Goal: Information Seeking & Learning: Learn about a topic

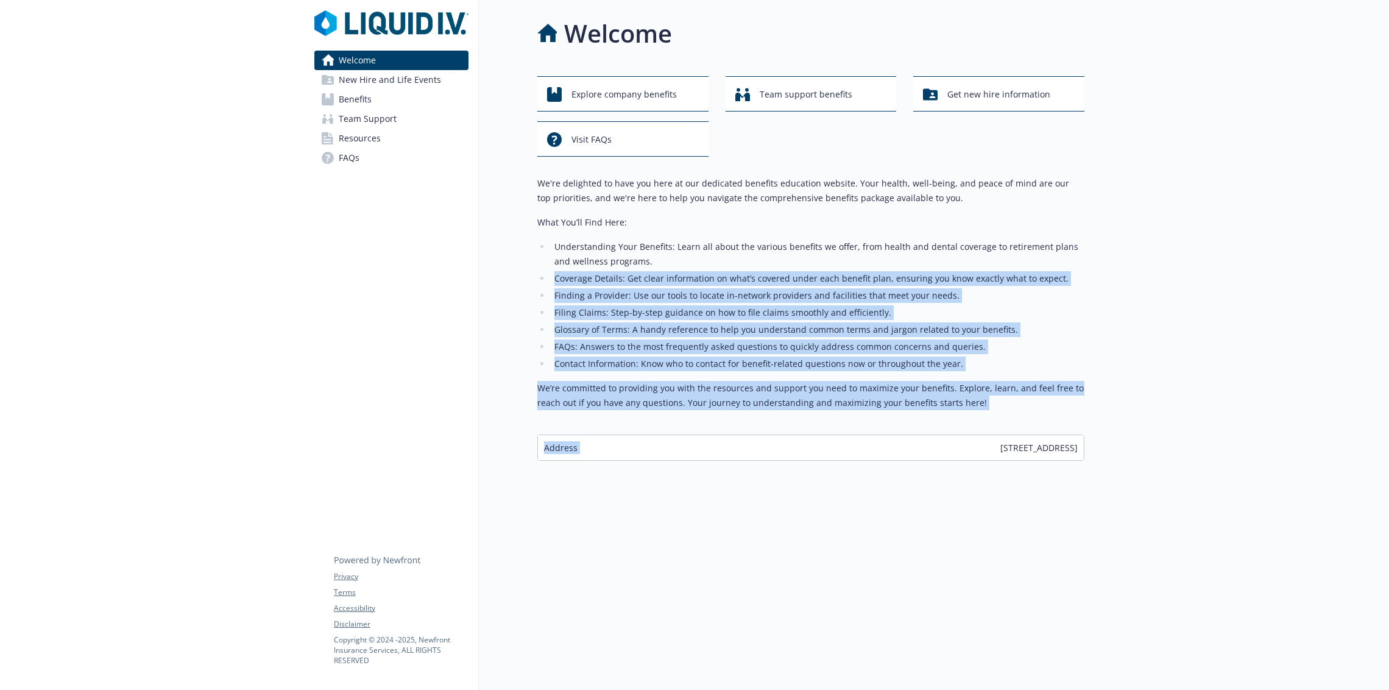
drag, startPoint x: 954, startPoint y: 289, endPoint x: 869, endPoint y: 492, distance: 219.5
click at [894, 443] on div "We're delighted to have you here at our dedicated benefits education website. Y…" at bounding box center [810, 318] width 547 height 285
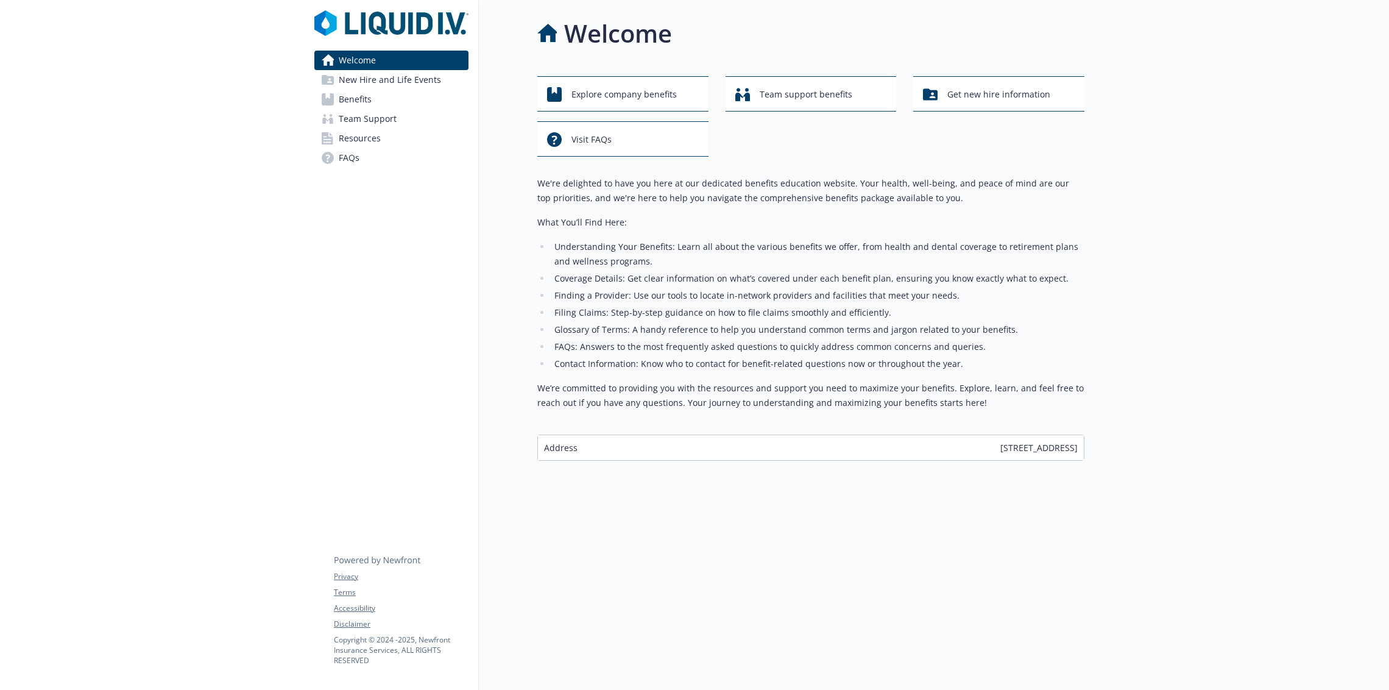
click at [851, 578] on div "Welcome Explore company benefits Team support benefits Get new hire information…" at bounding box center [782, 346] width 606 height 690
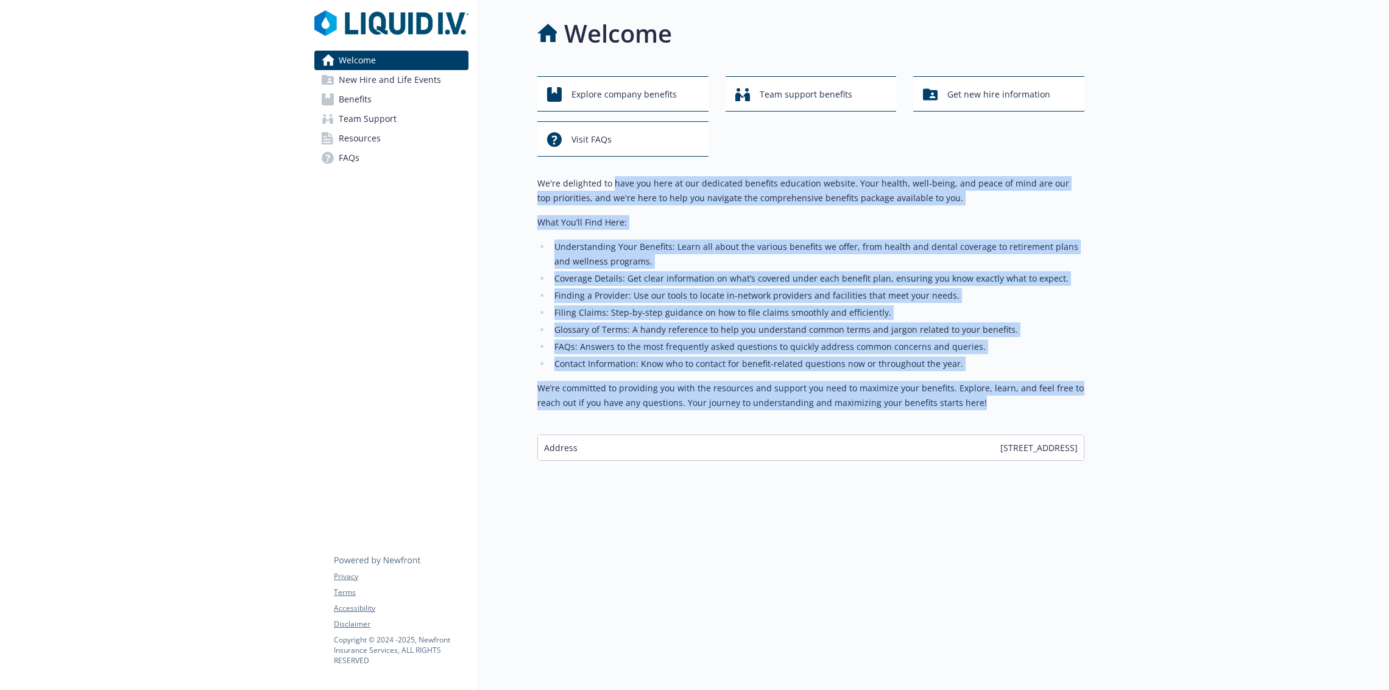
drag, startPoint x: 742, startPoint y: 414, endPoint x: 612, endPoint y: 183, distance: 265.2
click at [612, 183] on div "We're delighted to have you here at our dedicated benefits education website. Y…" at bounding box center [810, 298] width 547 height 244
click at [612, 183] on p "We're delighted to have you here at our dedicated benefits education website. Y…" at bounding box center [810, 190] width 547 height 29
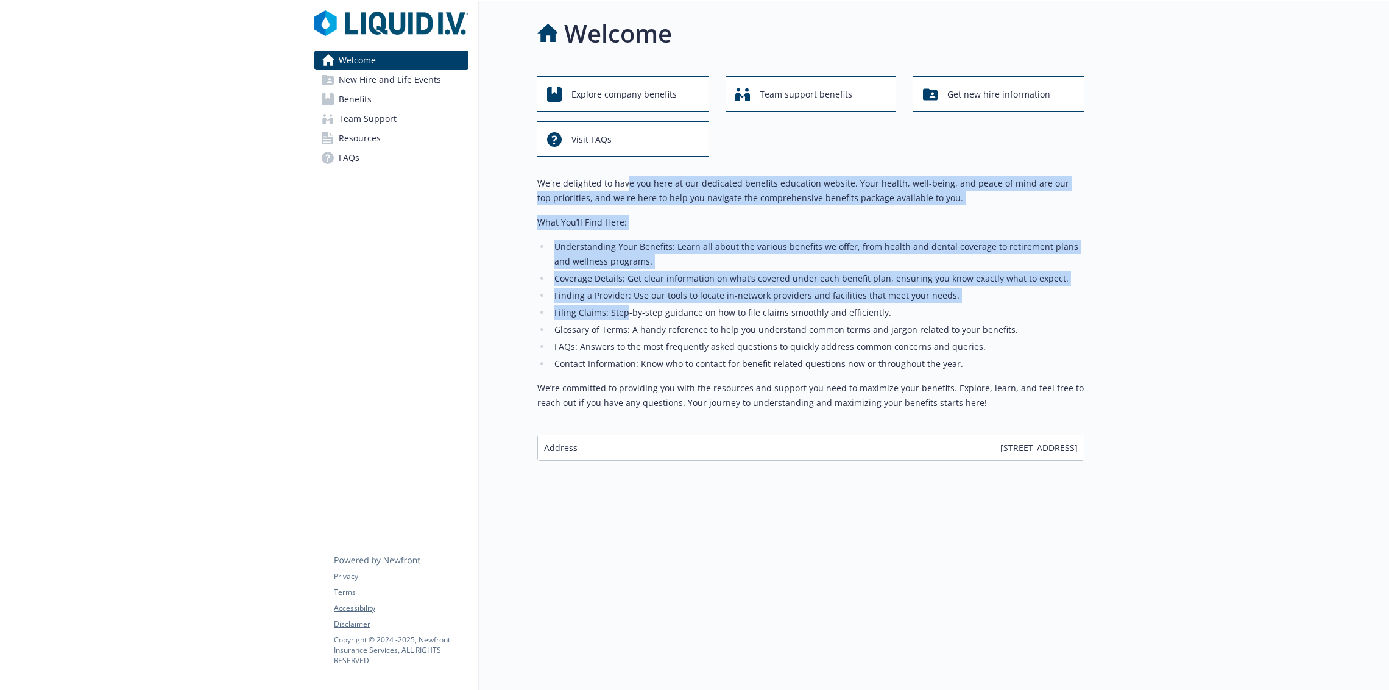
drag, startPoint x: 628, startPoint y: 179, endPoint x: 626, endPoint y: 319, distance: 140.2
click at [626, 319] on div "We're delighted to have you here at our dedicated benefits education website. Y…" at bounding box center [810, 293] width 547 height 234
click at [626, 319] on li "Filing Claims: Step-by-step guidance on how to file claims smoothly and efficie…" at bounding box center [818, 312] width 534 height 15
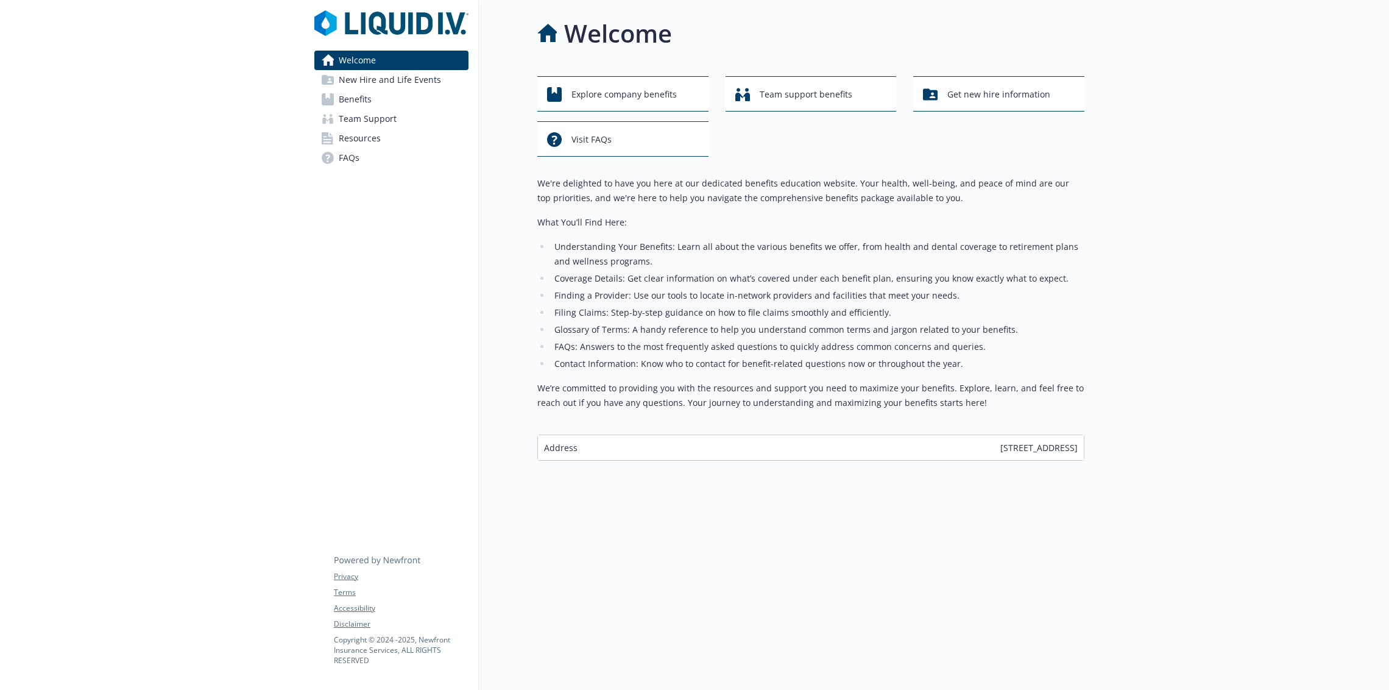
click at [428, 84] on span "New Hire and Life Events" at bounding box center [390, 79] width 102 height 19
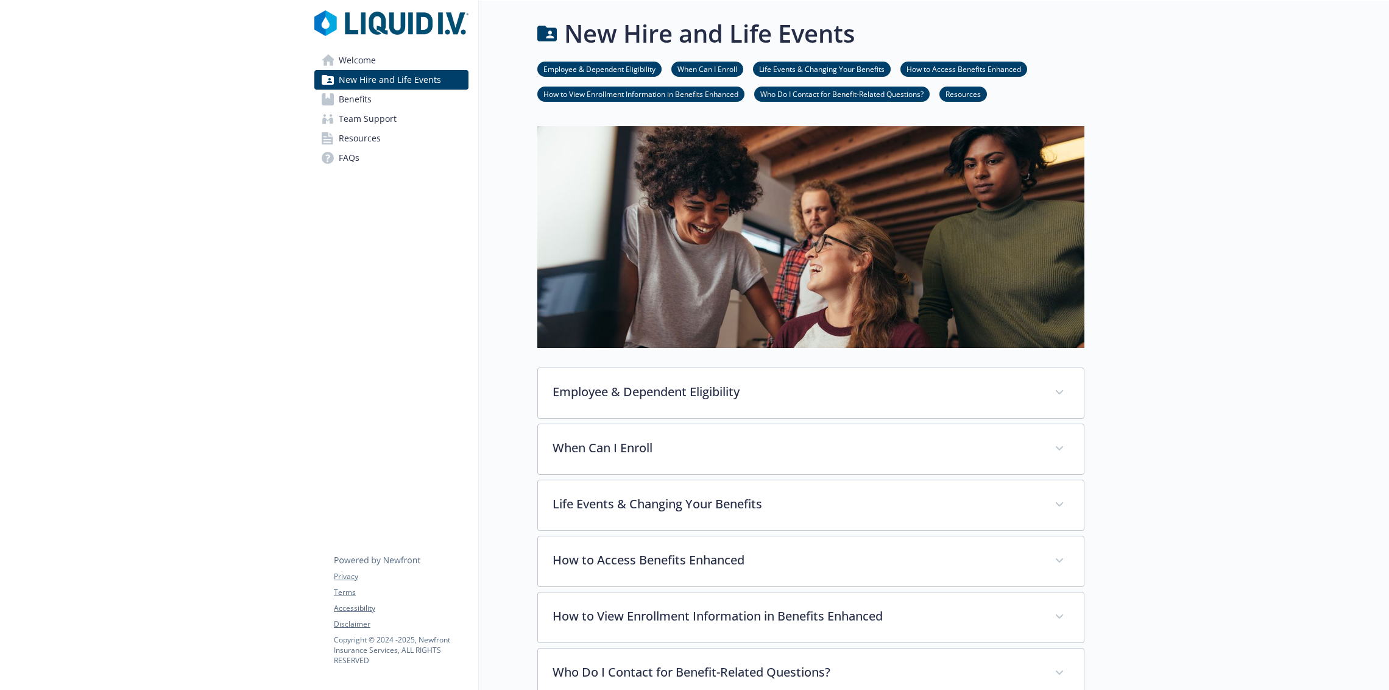
click at [956, 90] on link "Resources" at bounding box center [964, 94] width 48 height 12
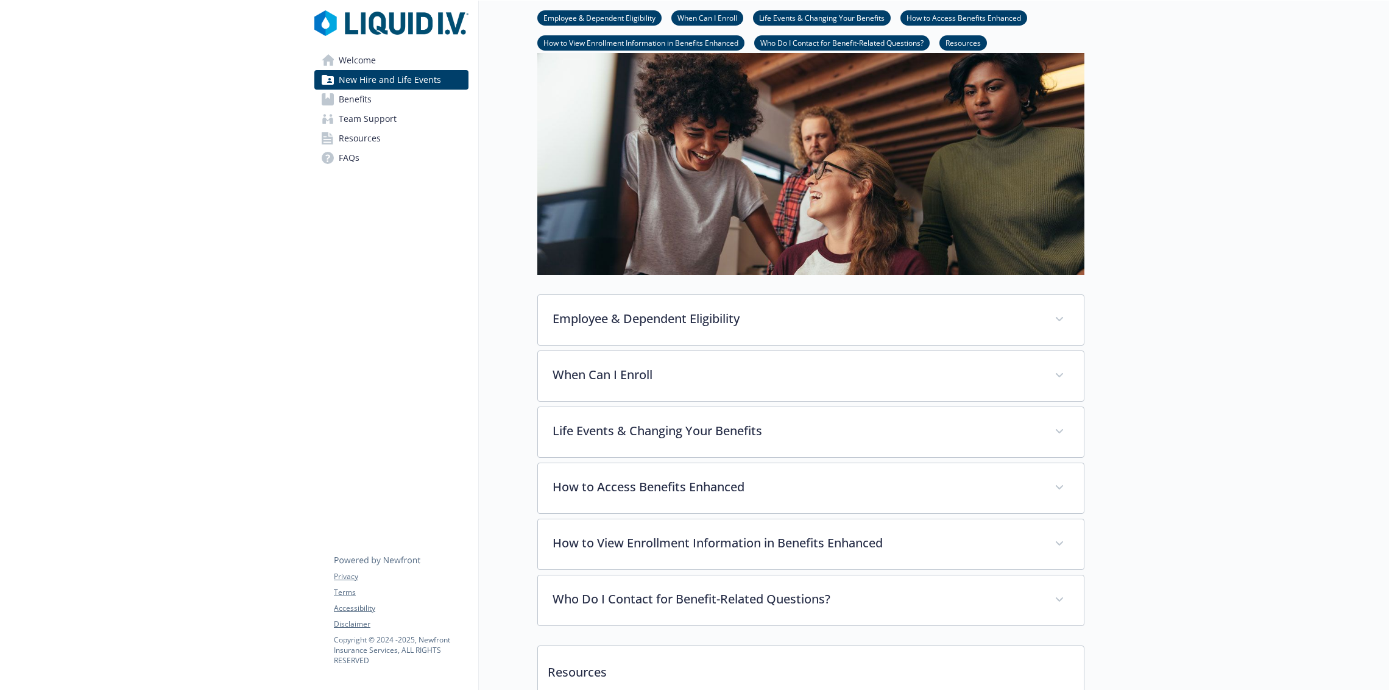
click at [956, 90] on div "New Hire and Life Events Employee & Dependent Eligibility When Can I Enroll Lif…" at bounding box center [782, 417] width 606 height 980
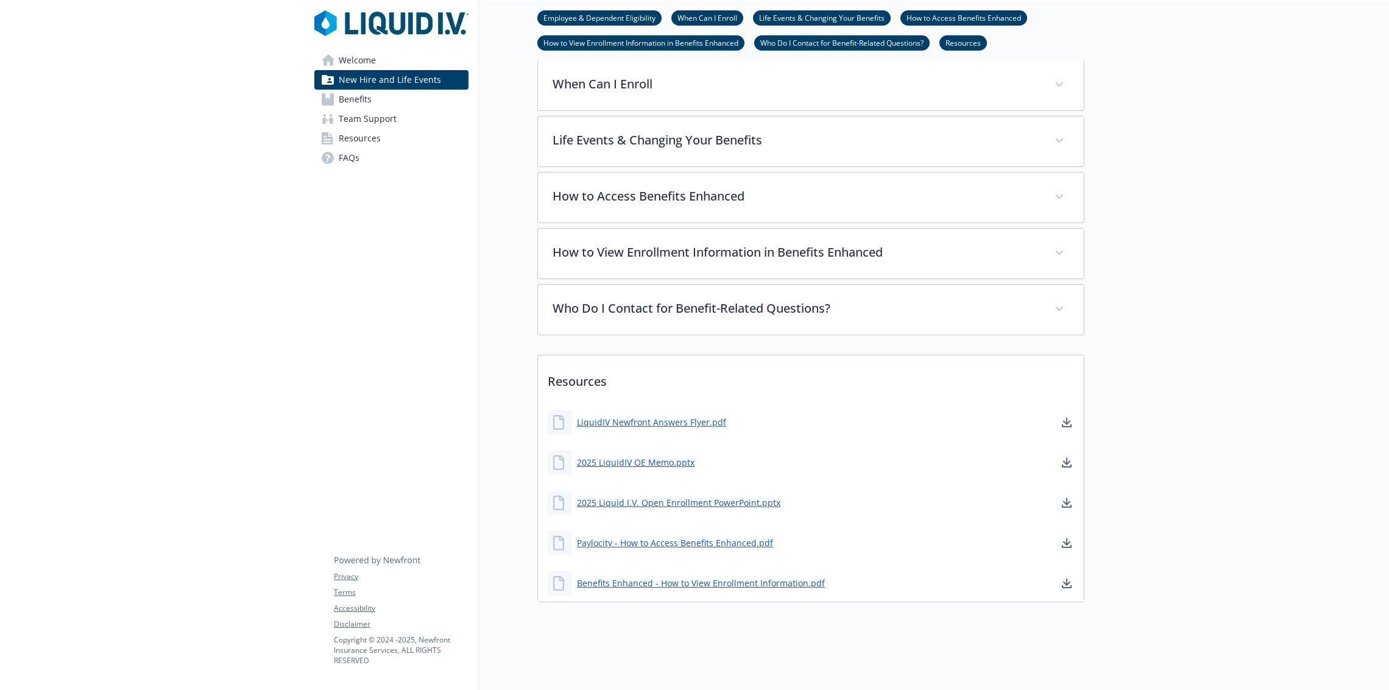
scroll to position [373, 12]
click at [377, 103] on link "Benefits" at bounding box center [391, 99] width 154 height 19
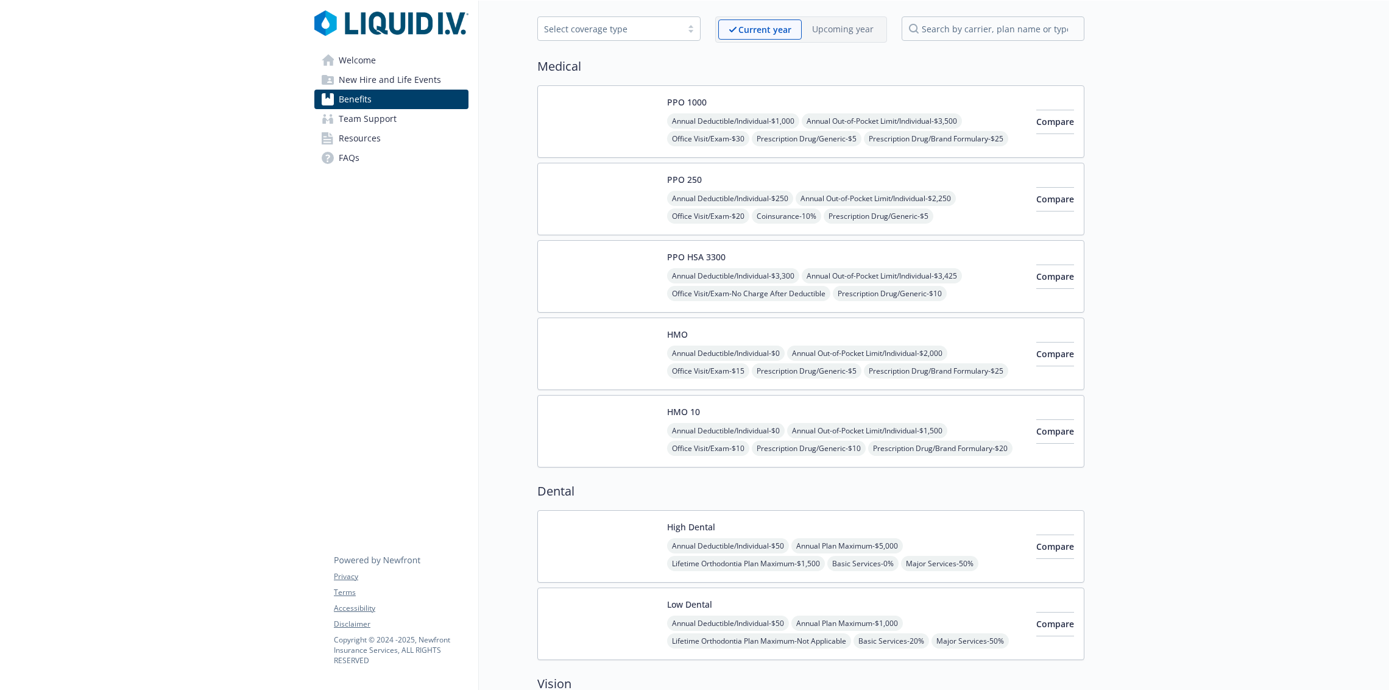
scroll to position [0, 12]
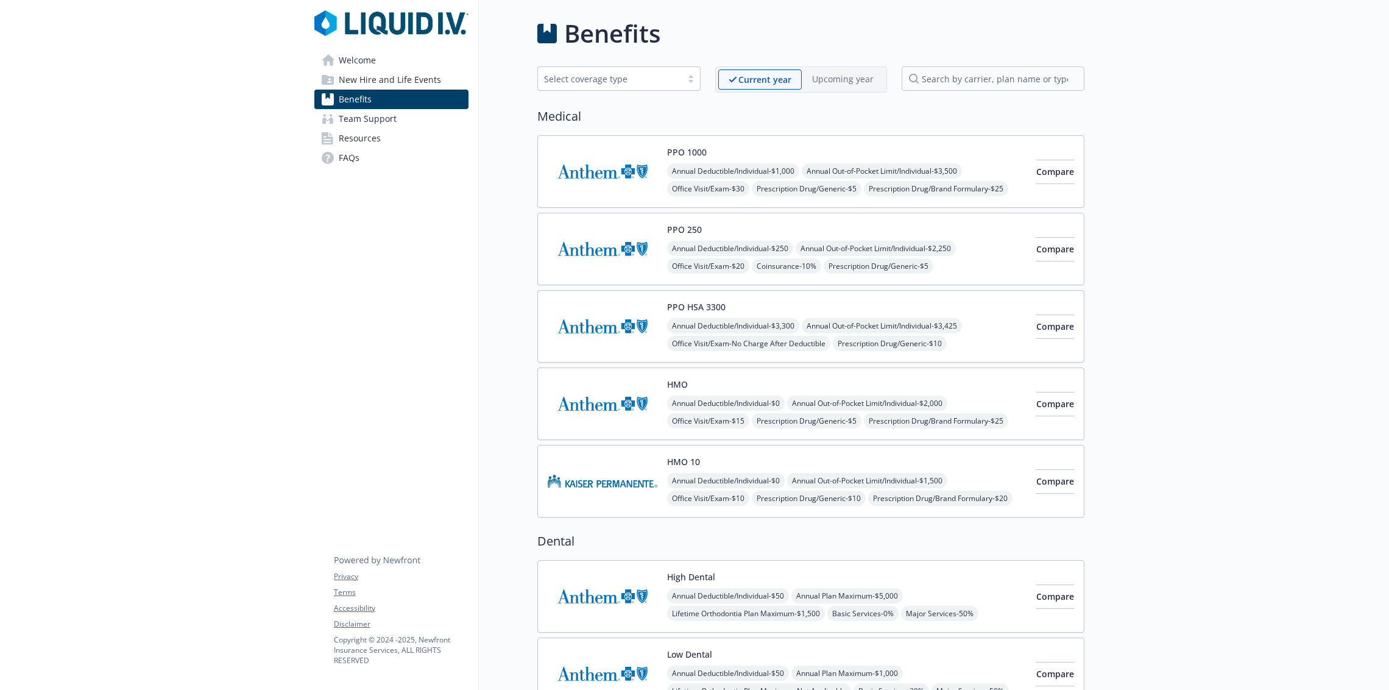
click at [422, 124] on link "Team Support" at bounding box center [391, 118] width 154 height 19
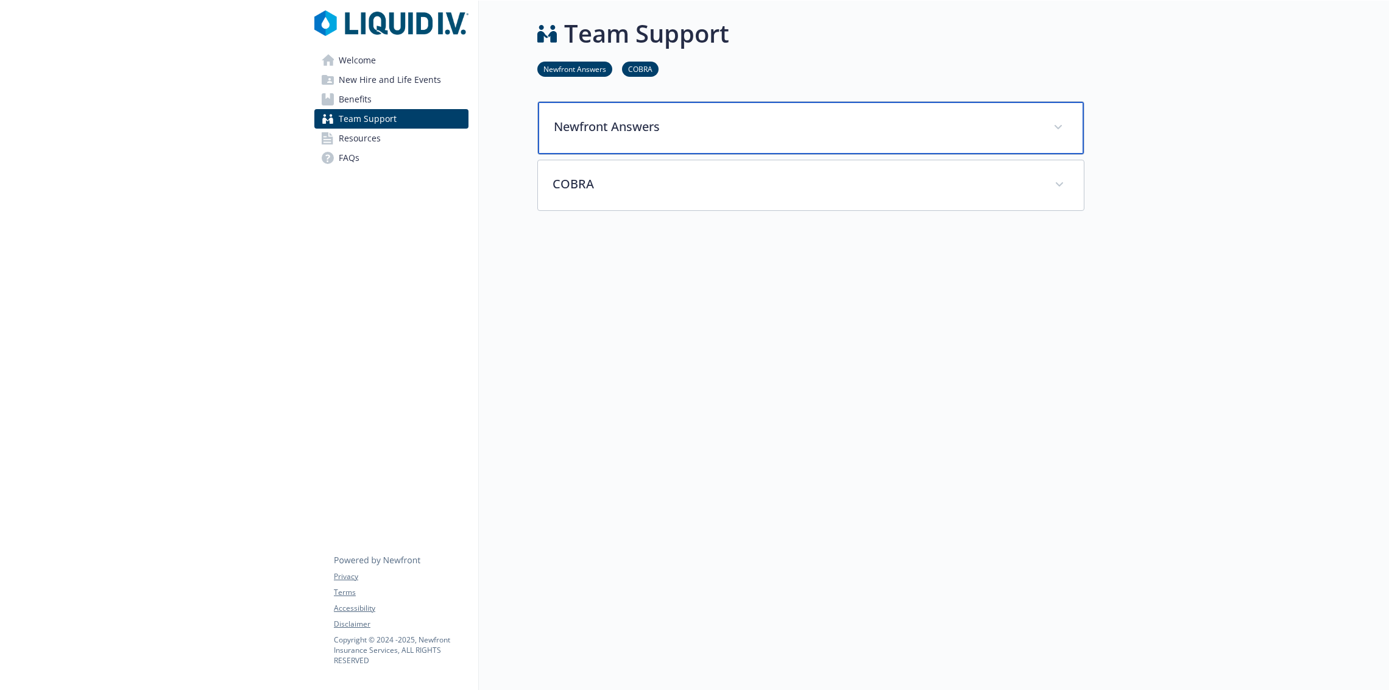
click at [615, 102] on div "Newfront Answers" at bounding box center [811, 128] width 546 height 52
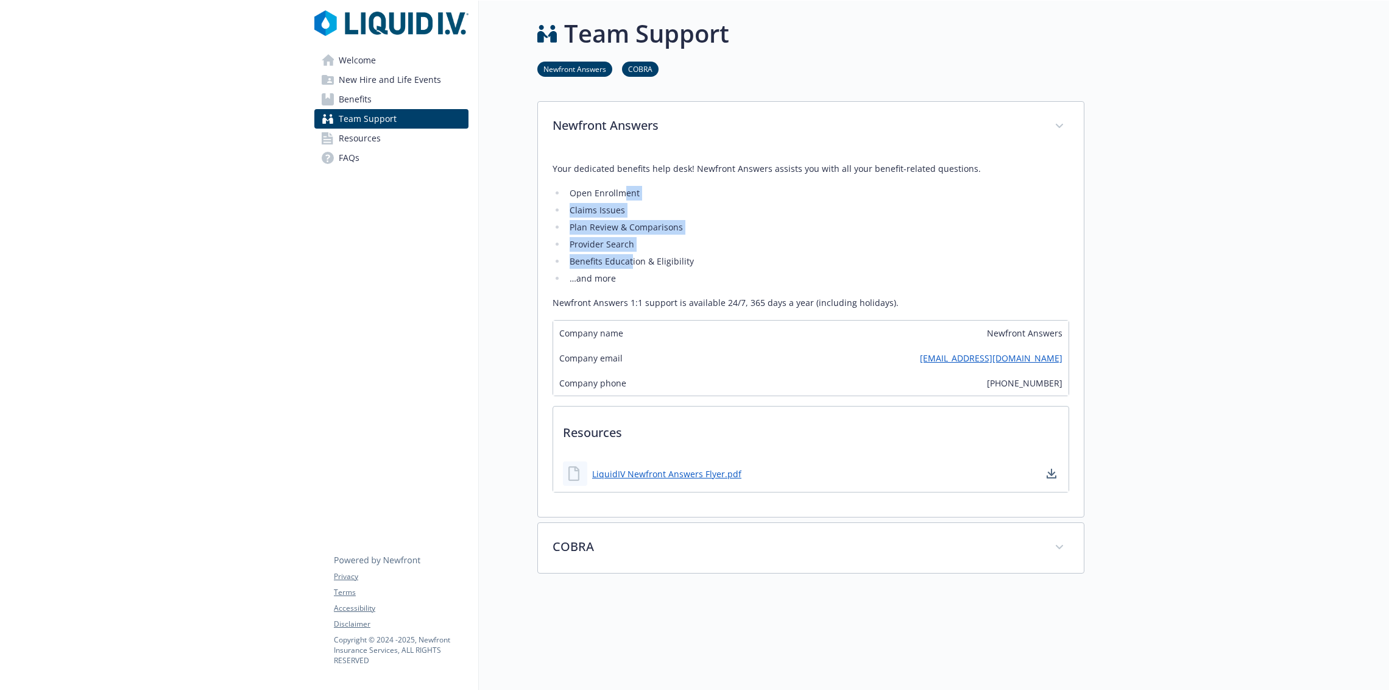
drag, startPoint x: 613, startPoint y: 199, endPoint x: 619, endPoint y: 264, distance: 66.1
click at [619, 264] on ul "Open Enrollment Claims Issues Plan Review & Comparisons Provider Search Benefit…" at bounding box center [811, 236] width 517 height 100
click at [619, 264] on li "Benefits Education & Eligibility" at bounding box center [817, 261] width 503 height 15
click at [322, 135] on icon at bounding box center [327, 138] width 11 height 13
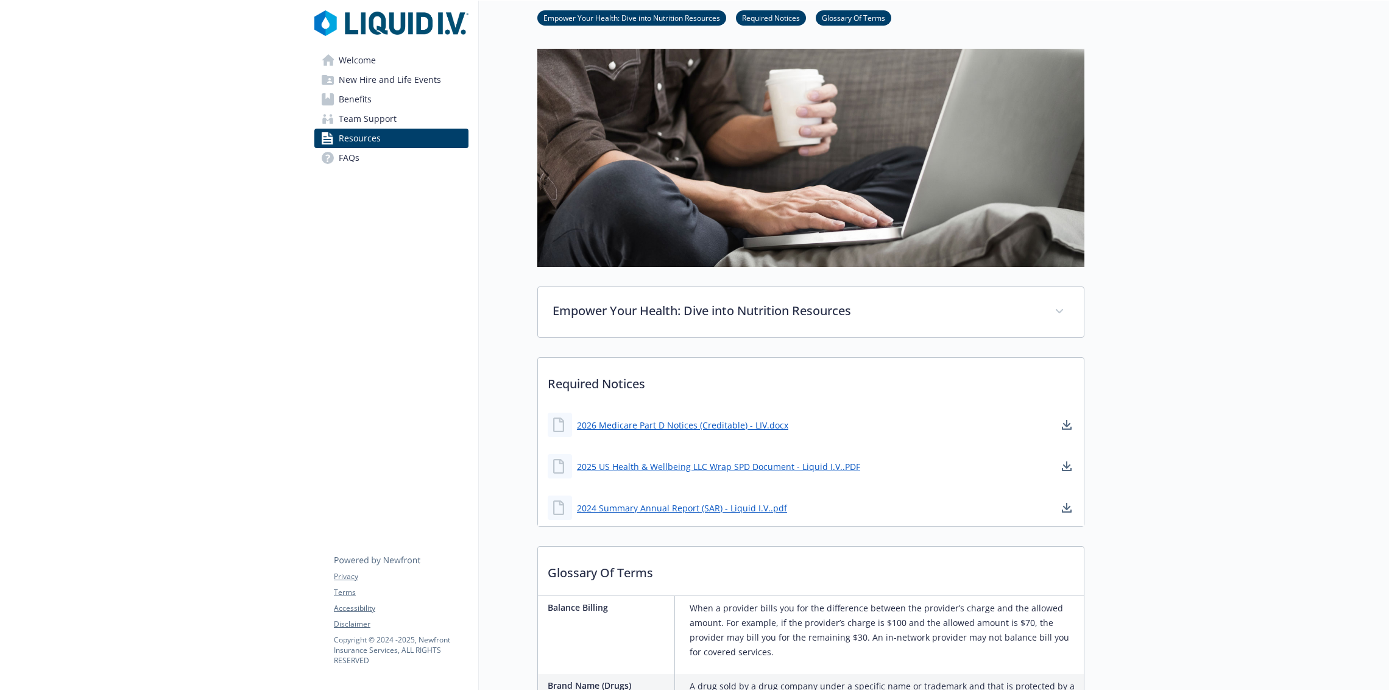
scroll to position [1794, 12]
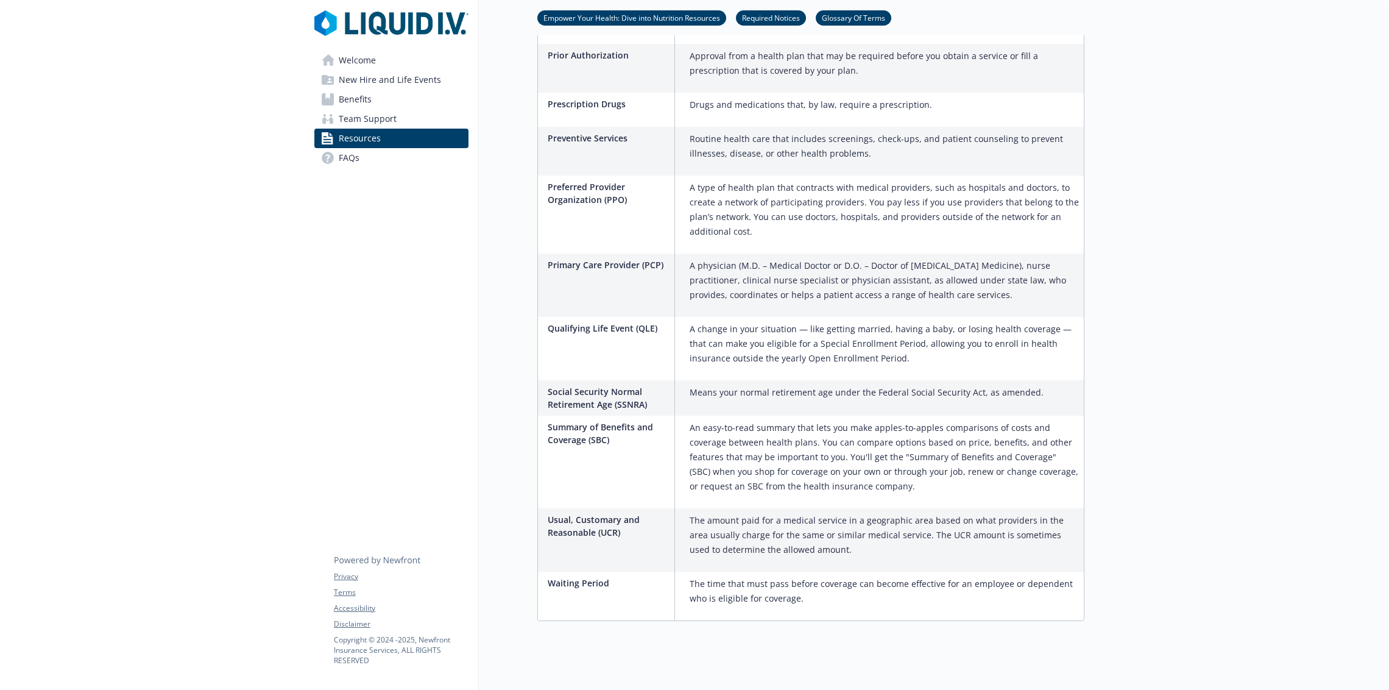
click at [385, 170] on div "Welcome New Hire and Life Events Benefits Team Support Resources FAQs Privacy T…" at bounding box center [392, 96] width 174 height 191
click at [376, 165] on link "FAQs" at bounding box center [391, 157] width 154 height 19
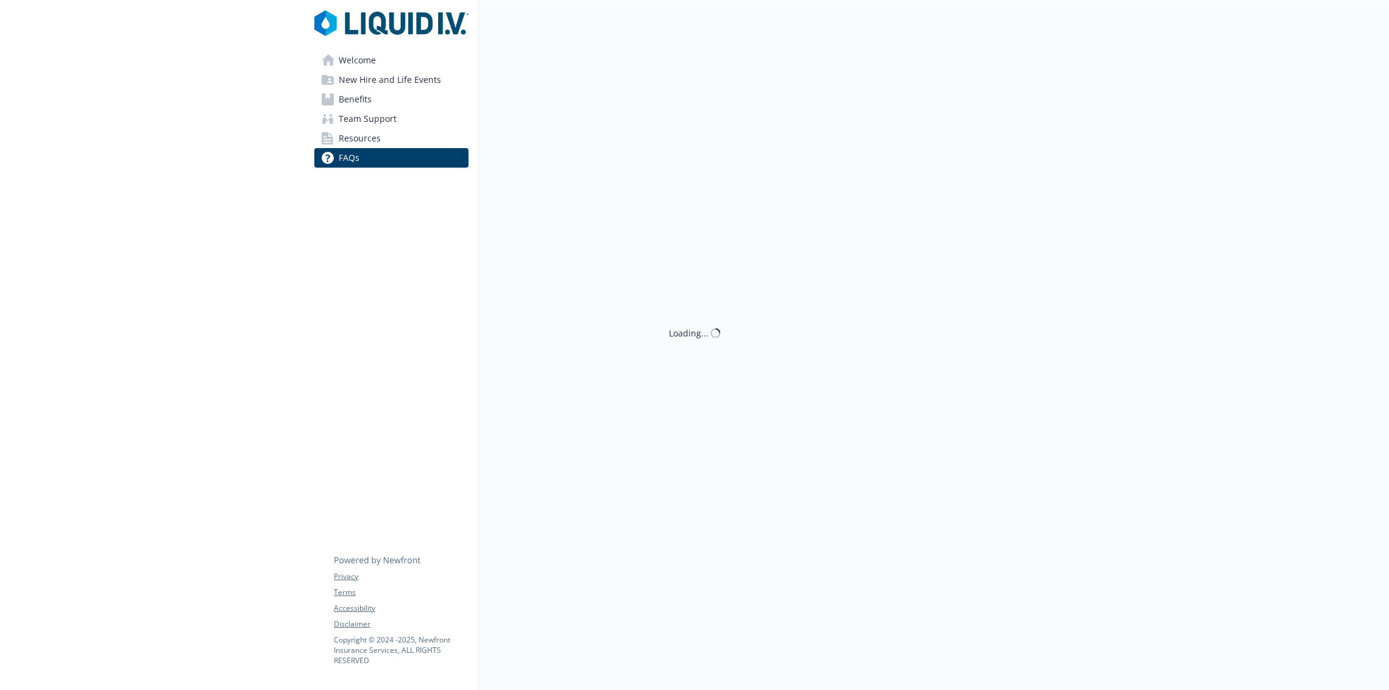
scroll to position [1794, 12]
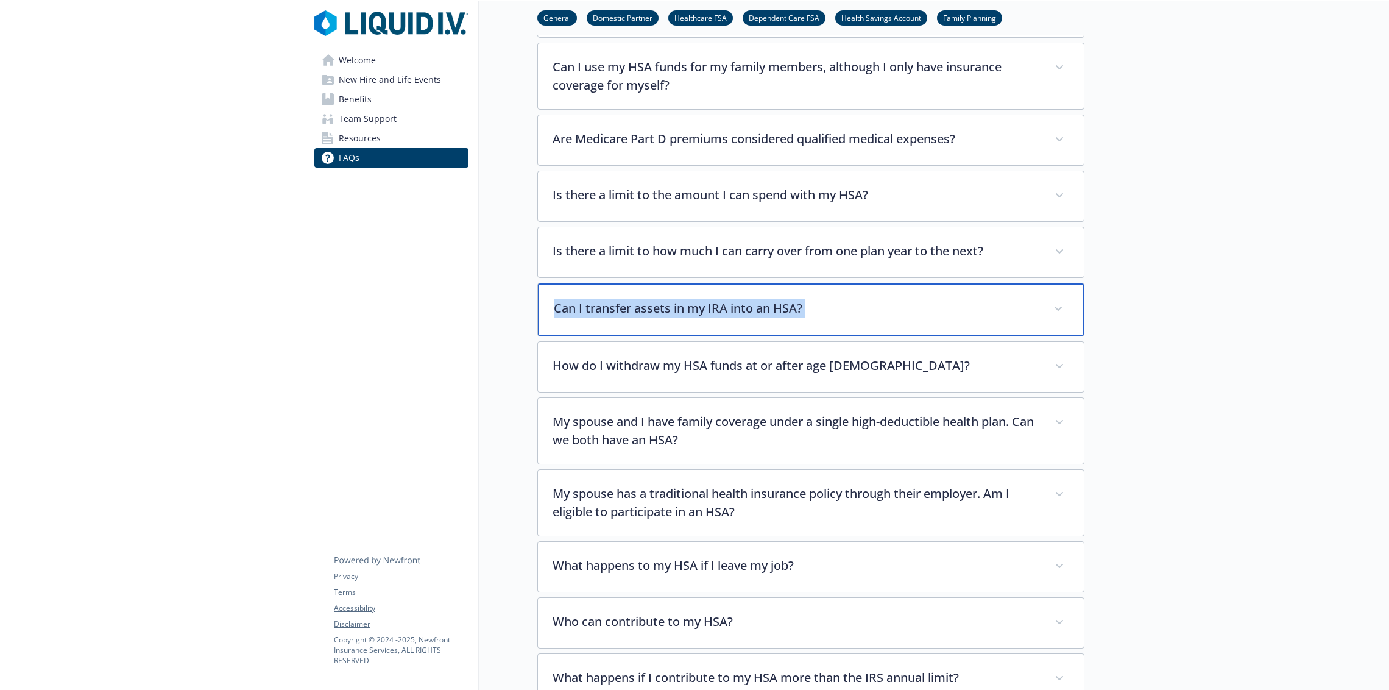
drag, startPoint x: 518, startPoint y: 311, endPoint x: 514, endPoint y: 323, distance: 12.7
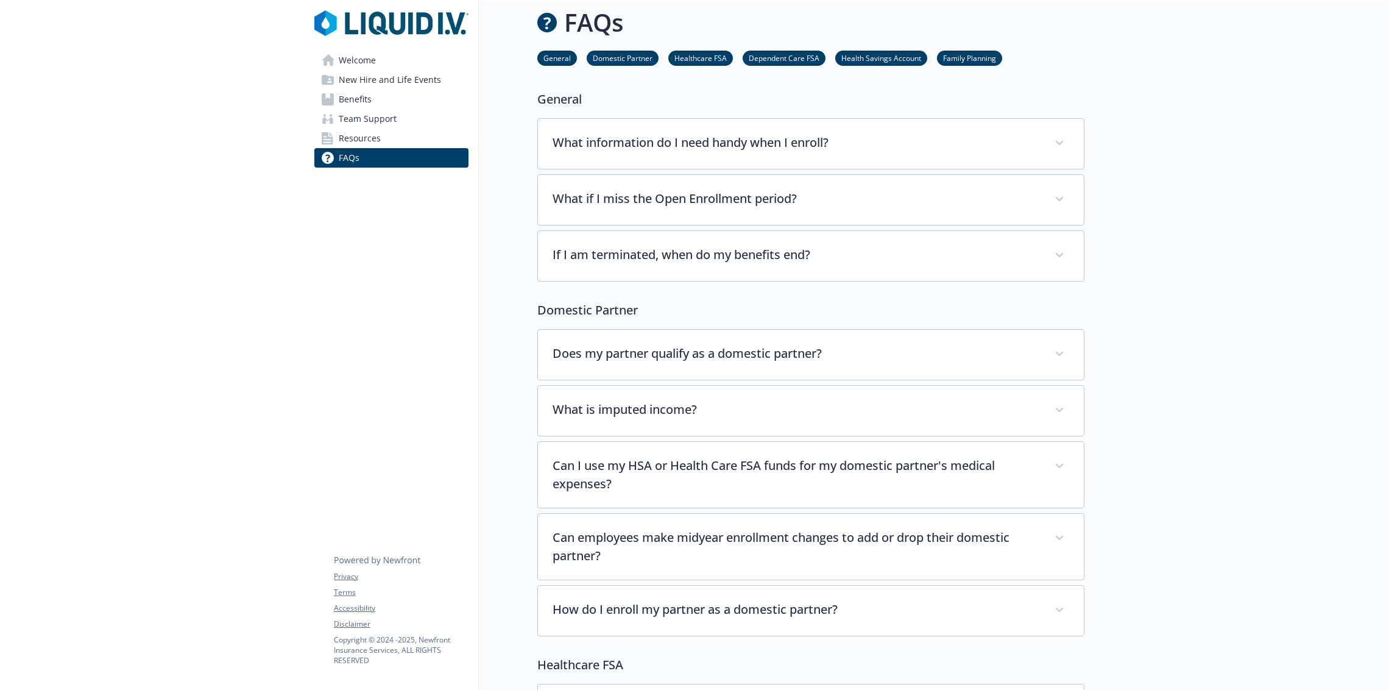
scroll to position [0, 12]
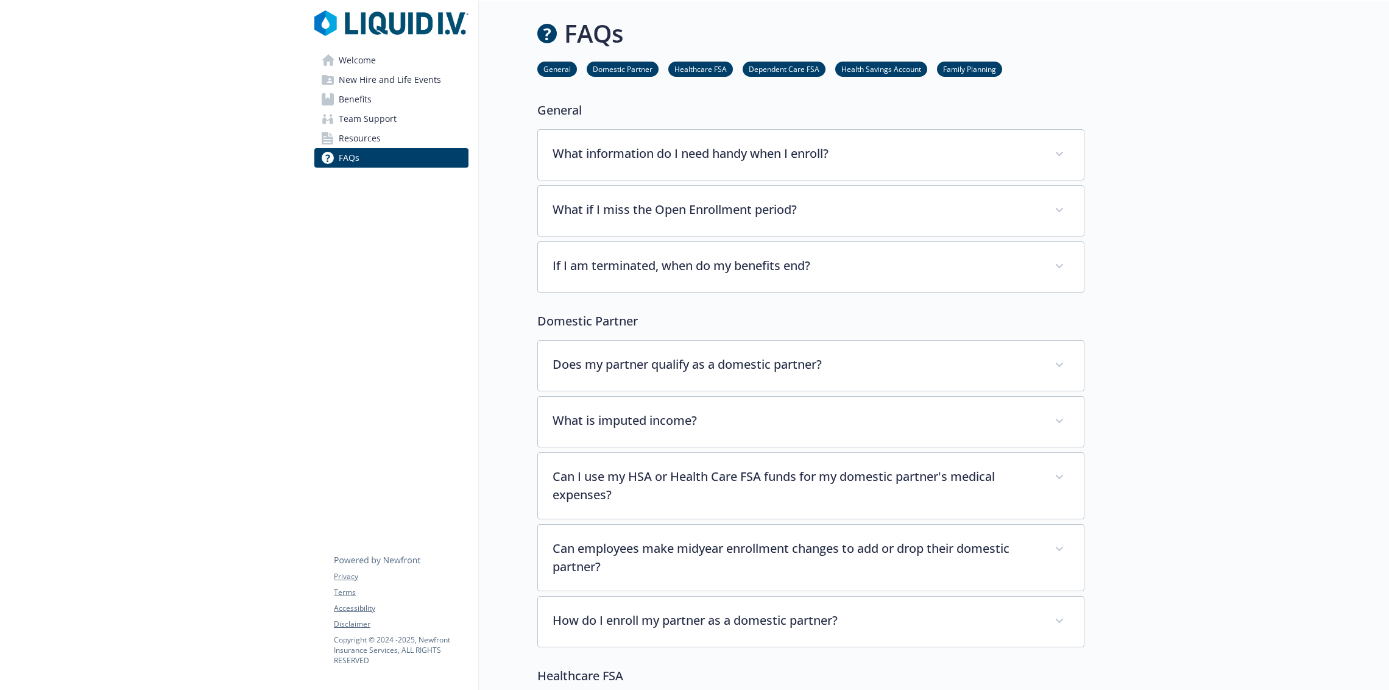
click at [402, 135] on link "Resources" at bounding box center [391, 138] width 154 height 19
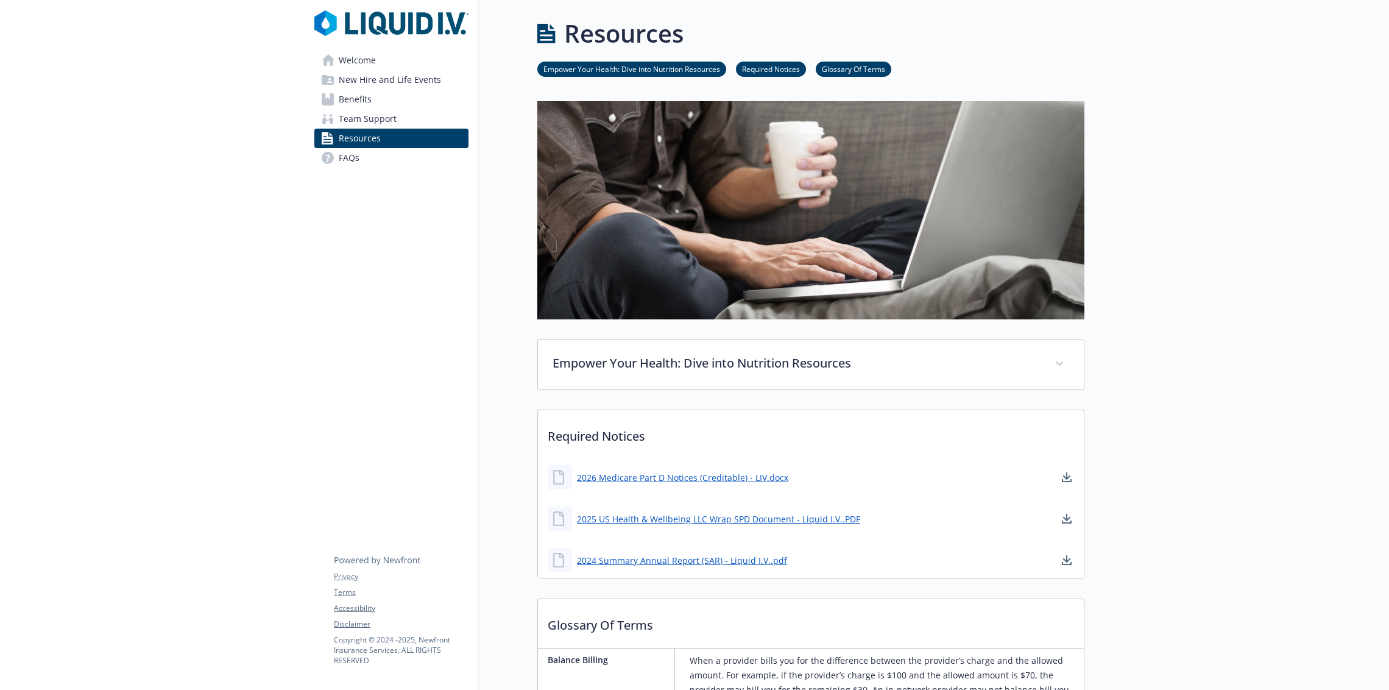
click at [402, 120] on link "Team Support" at bounding box center [391, 118] width 154 height 19
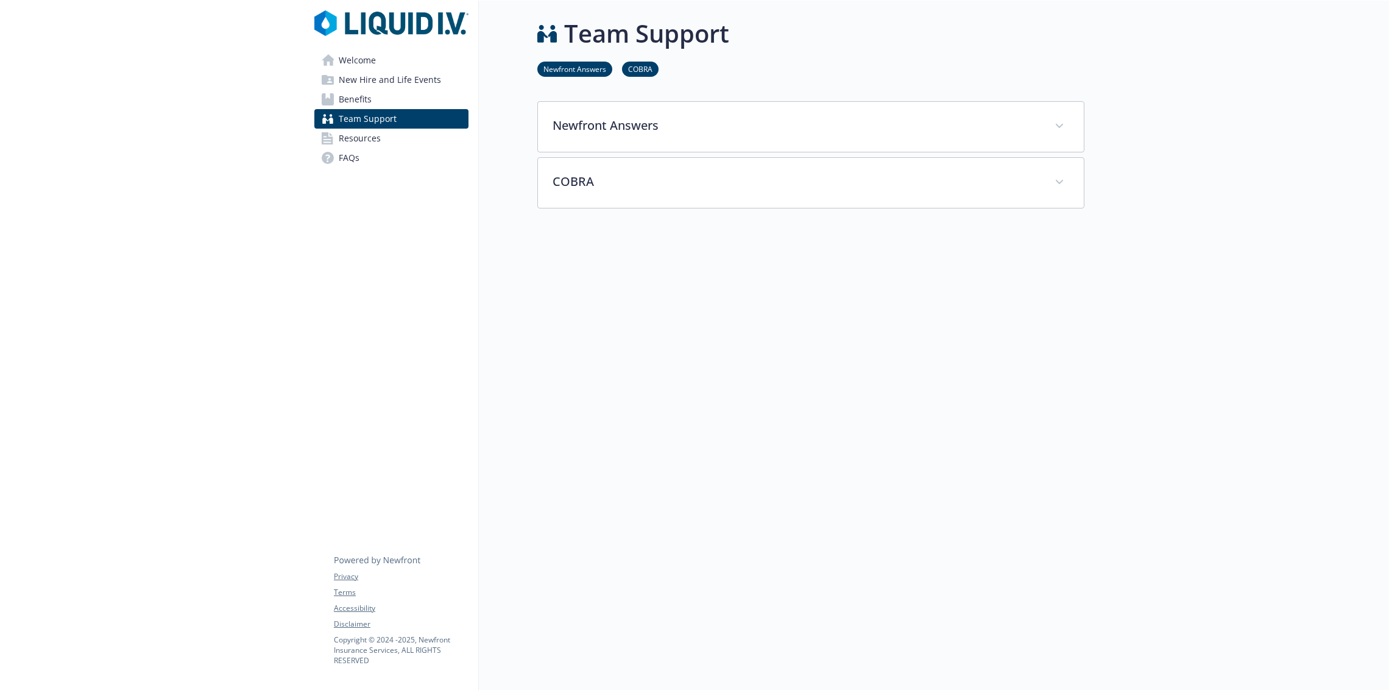
click at [399, 101] on link "Benefits" at bounding box center [391, 99] width 154 height 19
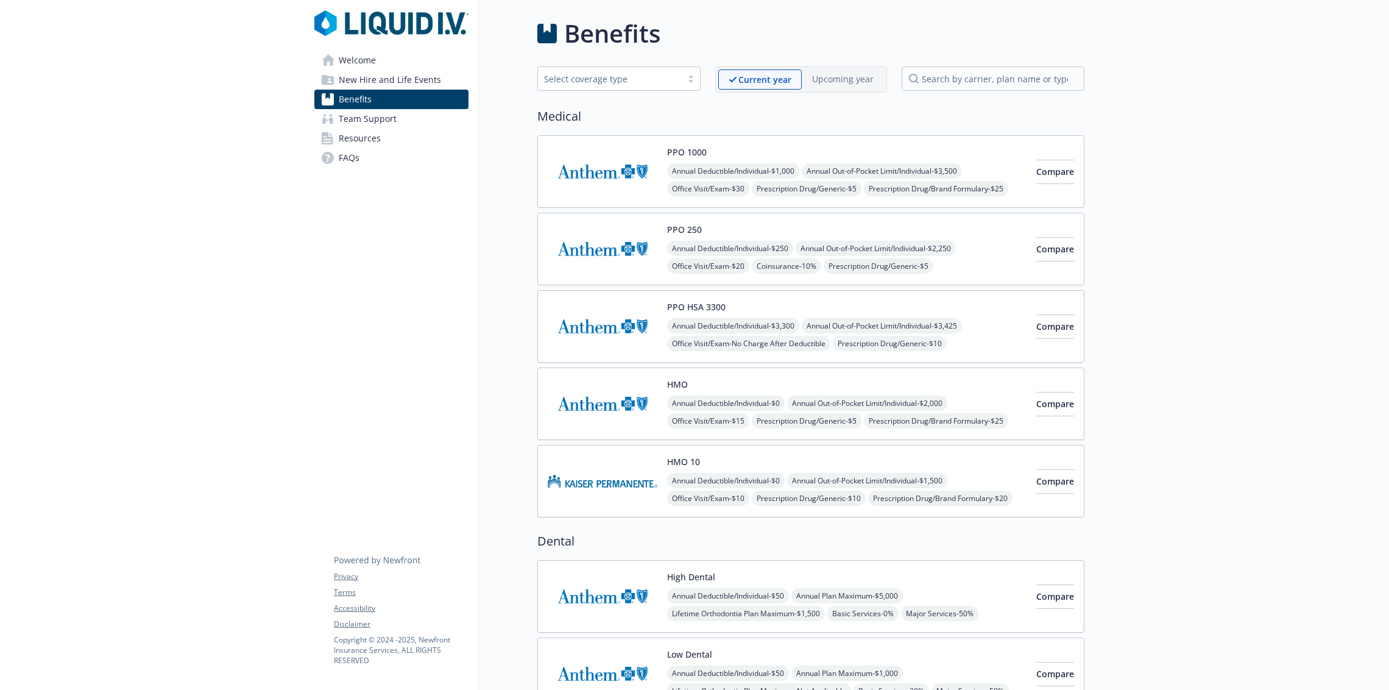
click at [398, 115] on link "Team Support" at bounding box center [391, 118] width 154 height 19
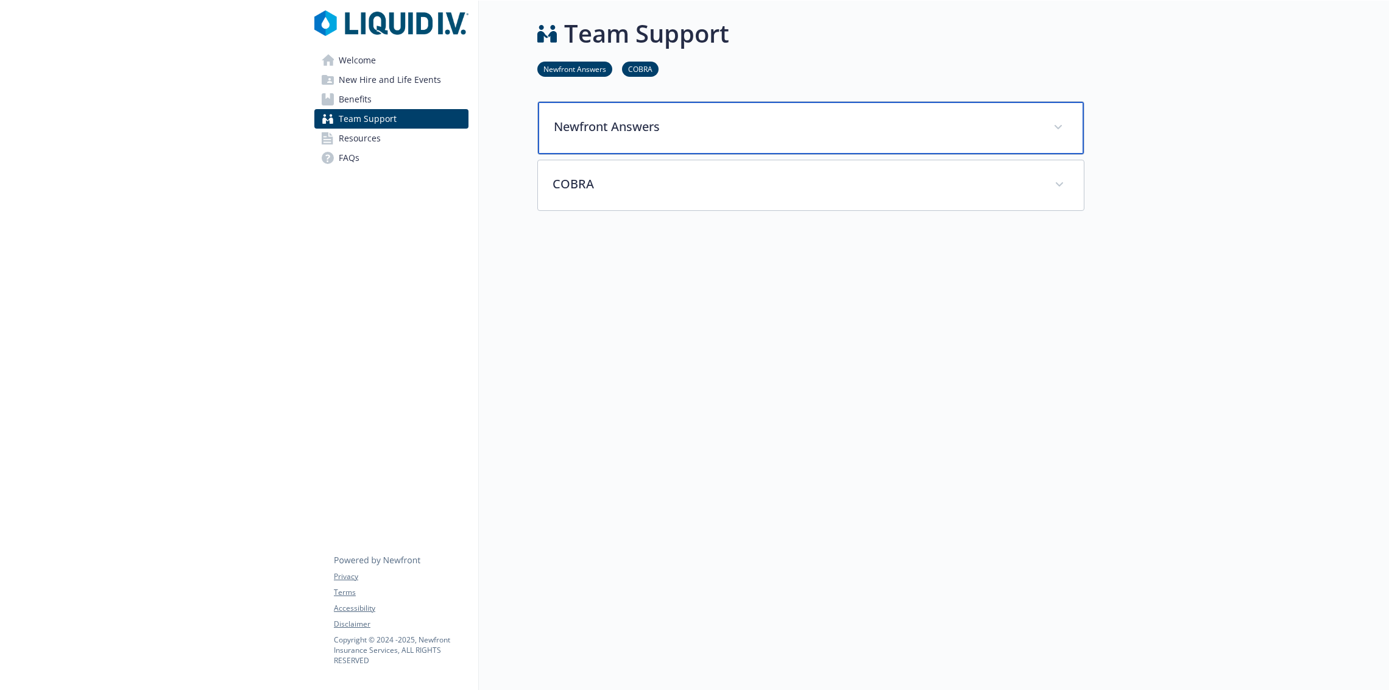
click at [634, 106] on div "Newfront Answers" at bounding box center [811, 128] width 546 height 52
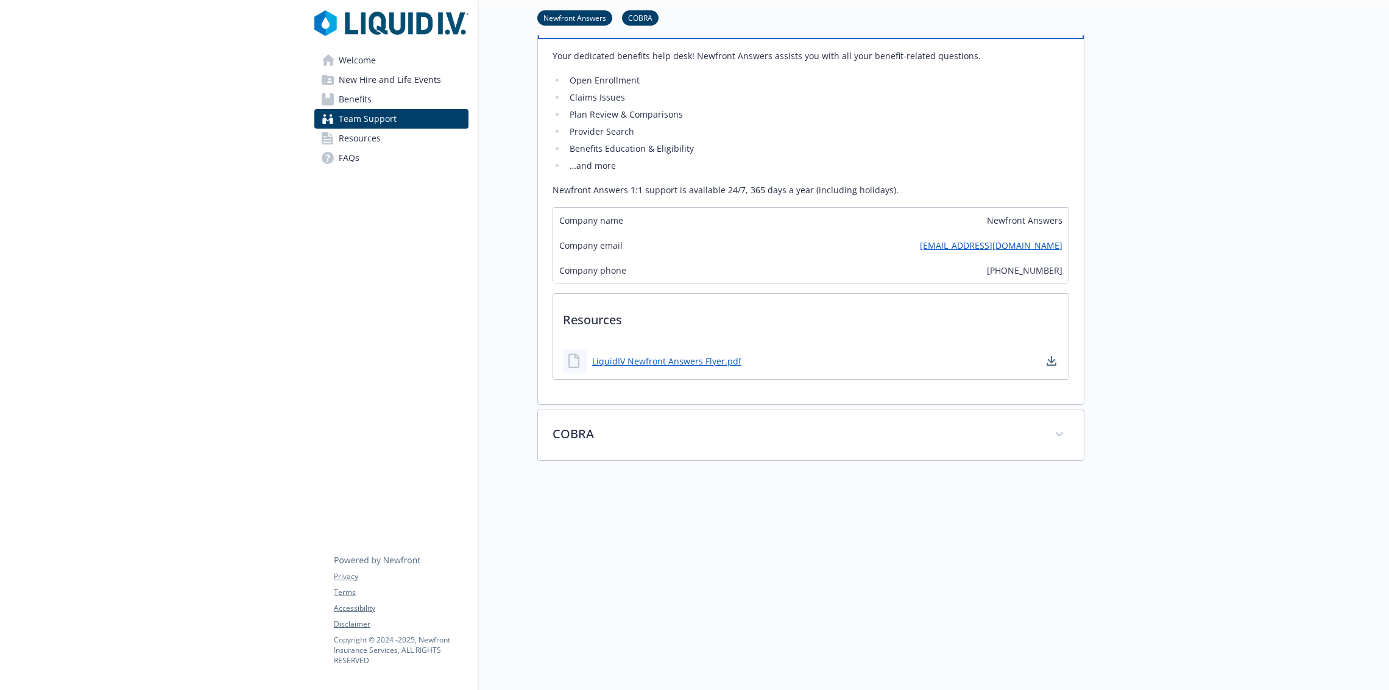
scroll to position [136, 12]
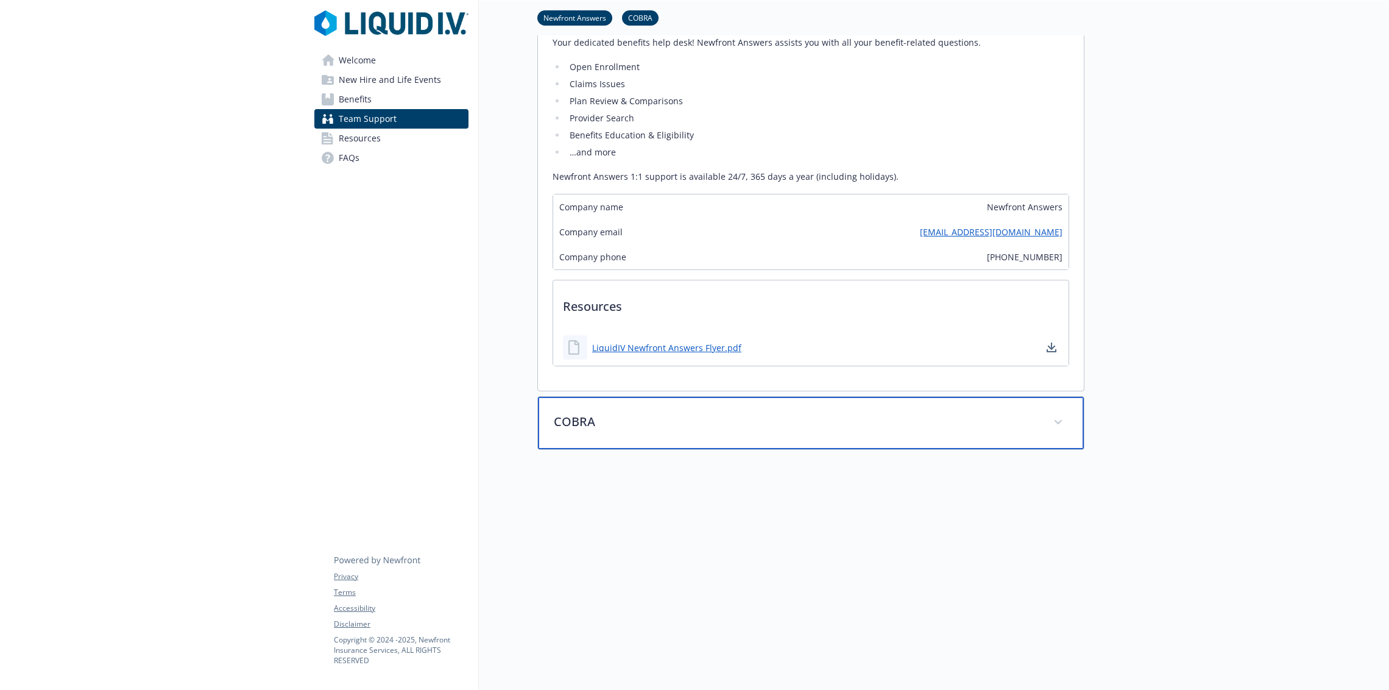
click at [625, 413] on p "COBRA" at bounding box center [796, 422] width 485 height 18
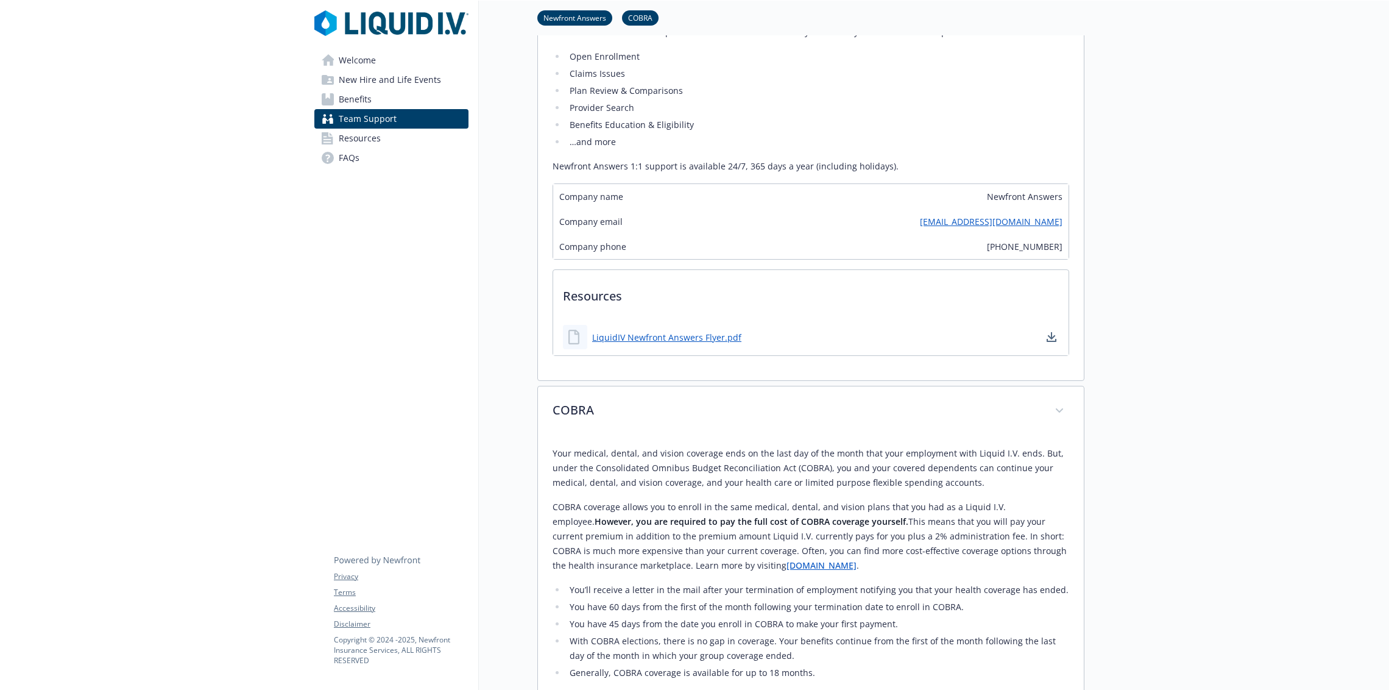
click at [339, 92] on span "Benefits" at bounding box center [355, 99] width 33 height 19
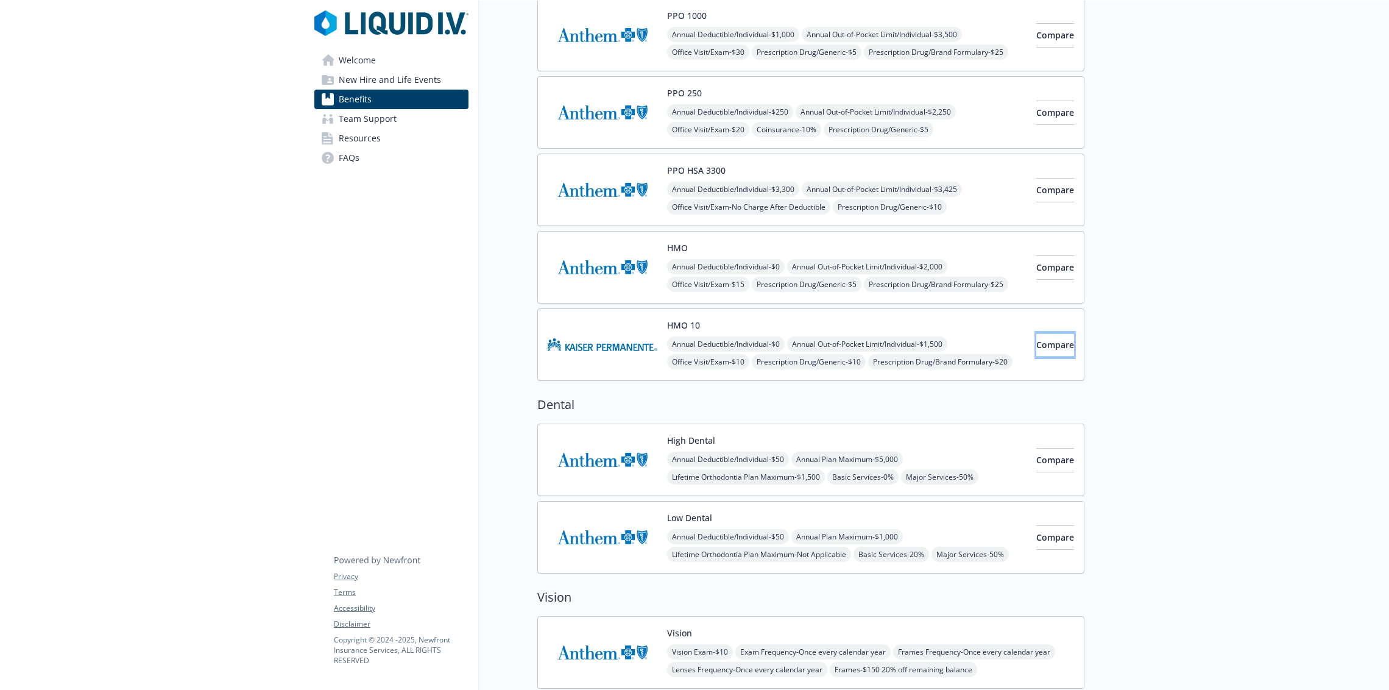
click at [1036, 346] on button "Compare" at bounding box center [1055, 345] width 38 height 24
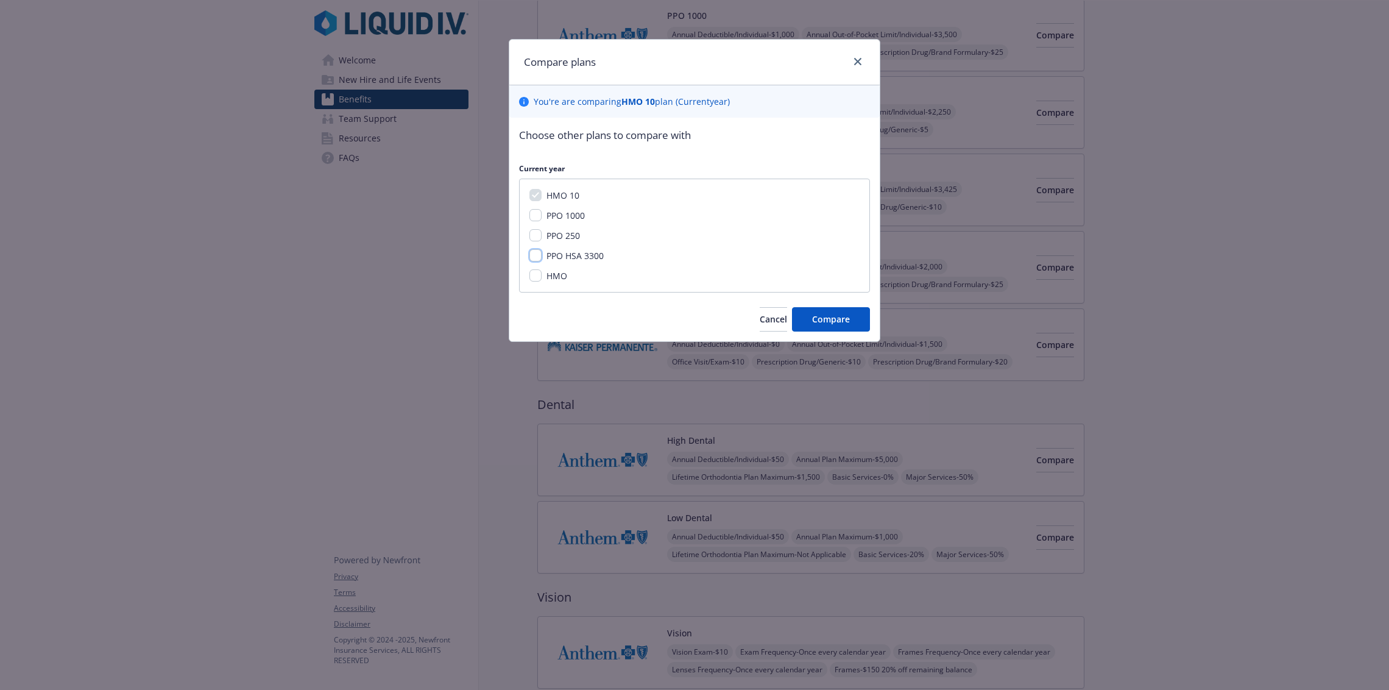
click at [540, 253] on input "PPO HSA 3300" at bounding box center [535, 255] width 12 height 12
checkbox input "true"
click at [832, 308] on button "Compare" at bounding box center [831, 319] width 78 height 24
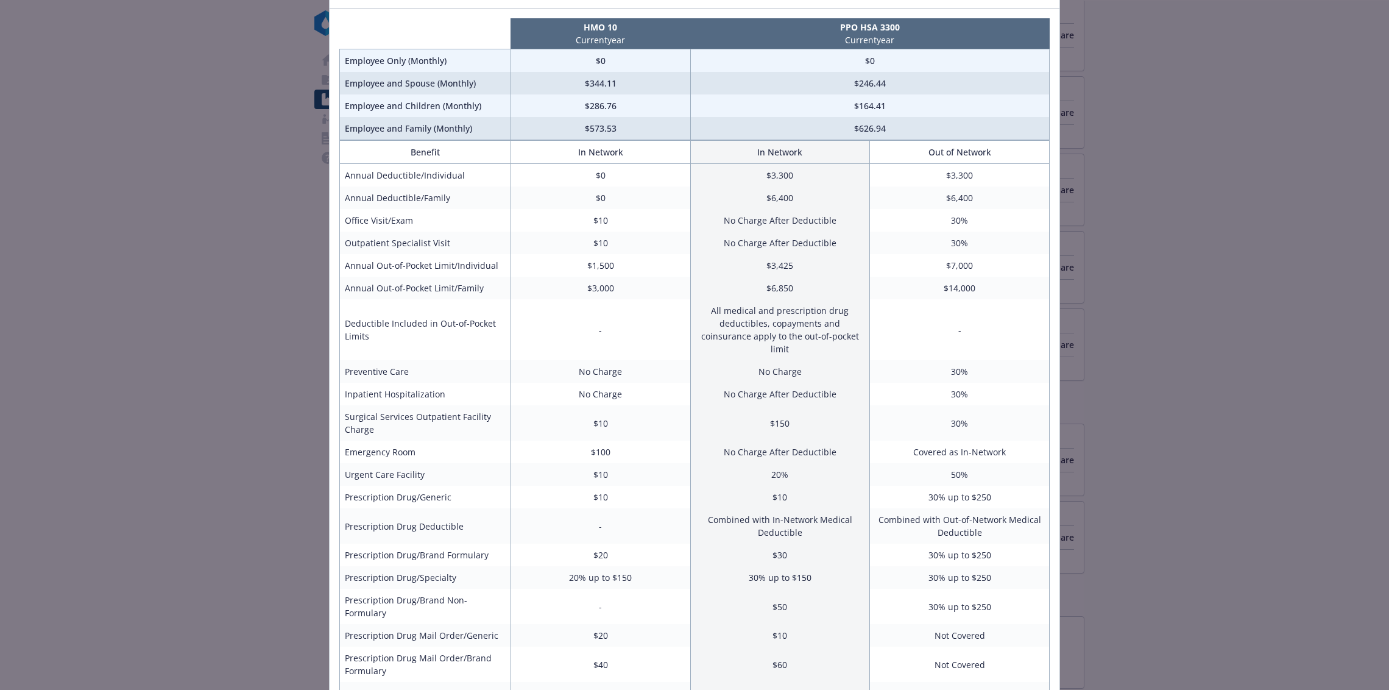
scroll to position [127, 0]
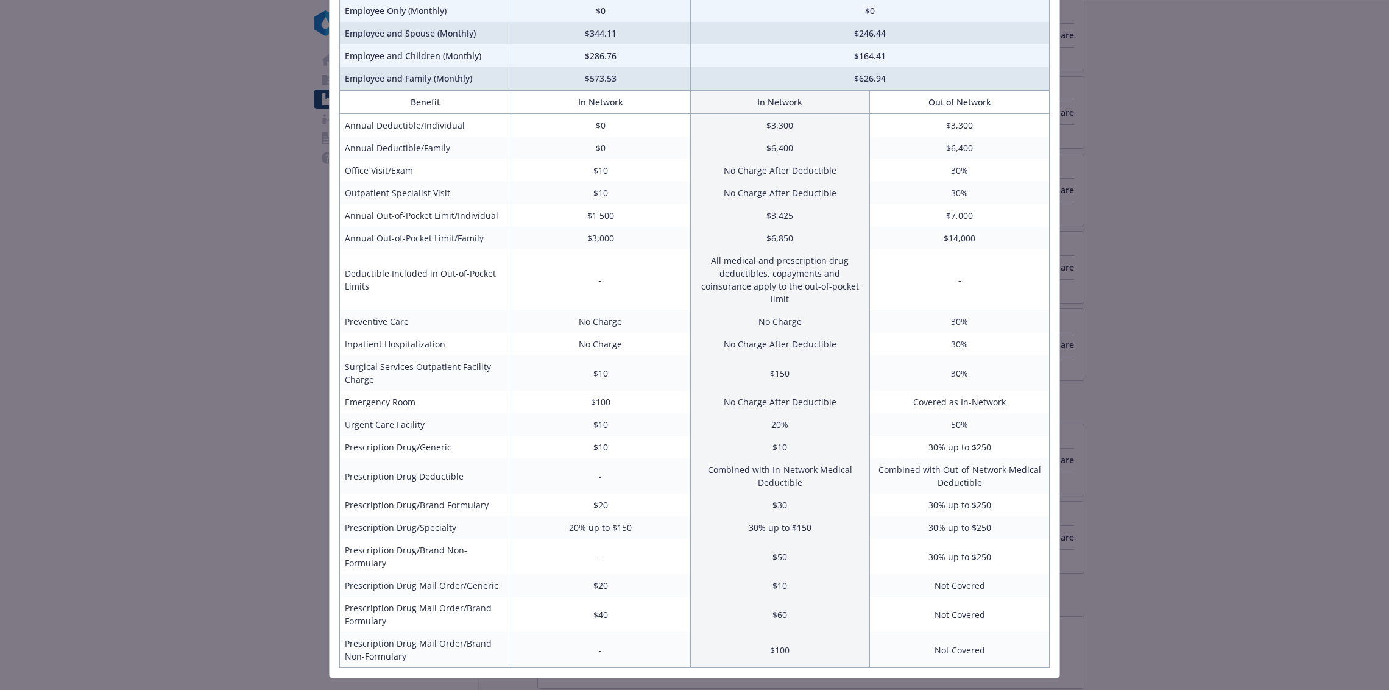
click at [1098, 279] on div "Benefits Info HMO 10 Current year PPO HSA 3300 Current year Employee Only (Mont…" at bounding box center [694, 345] width 1389 height 690
click at [1075, 132] on div "Benefits Info HMO 10 Current year PPO HSA 3300 Current year Employee Only (Mont…" at bounding box center [694, 345] width 1389 height 690
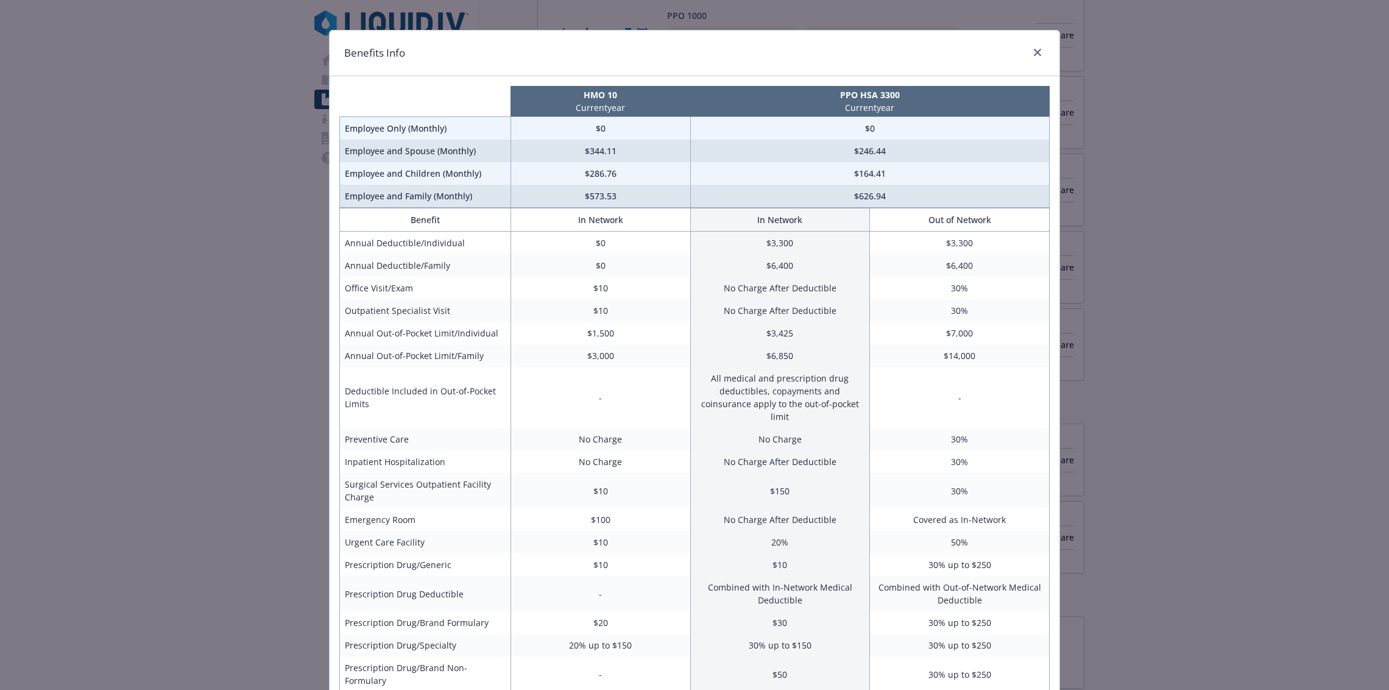
scroll to position [0, 0]
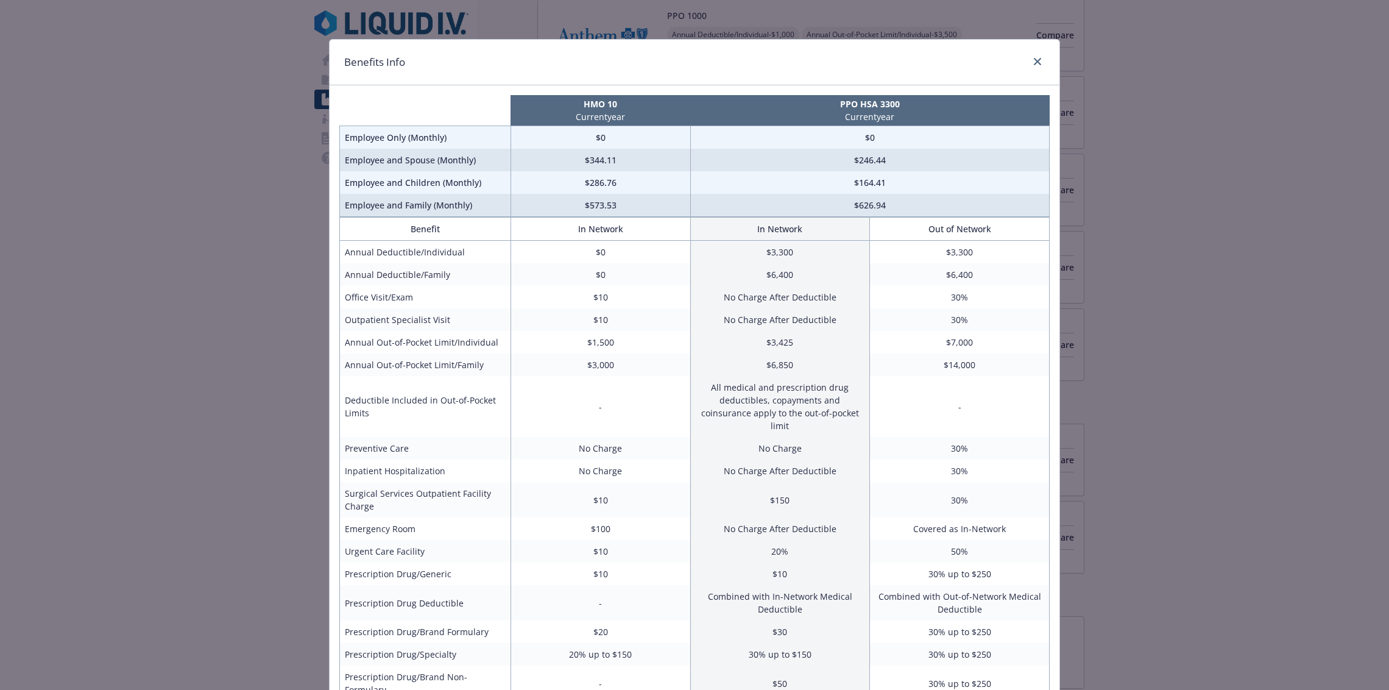
click at [1033, 71] on div "Benefits Info" at bounding box center [695, 63] width 730 height 46
click at [1030, 66] on link "close" at bounding box center [1037, 61] width 15 height 15
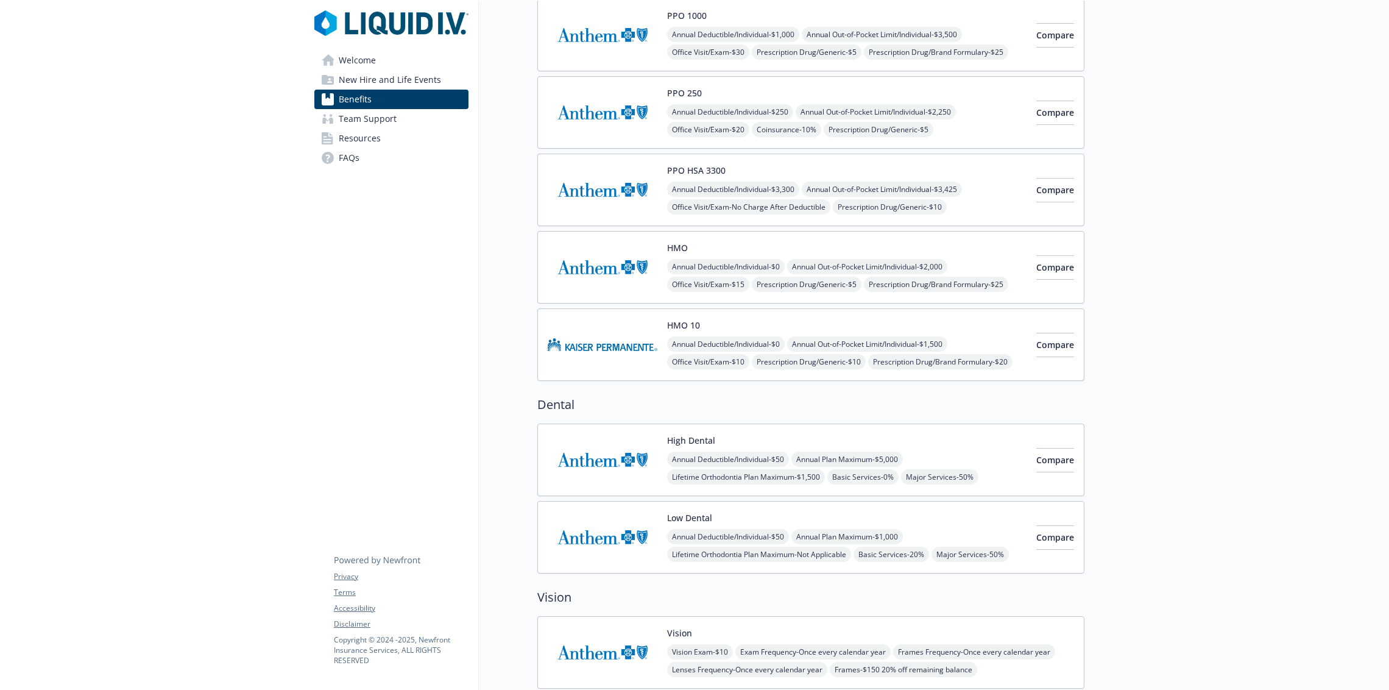
click at [370, 86] on span "New Hire and Life Events" at bounding box center [390, 79] width 102 height 19
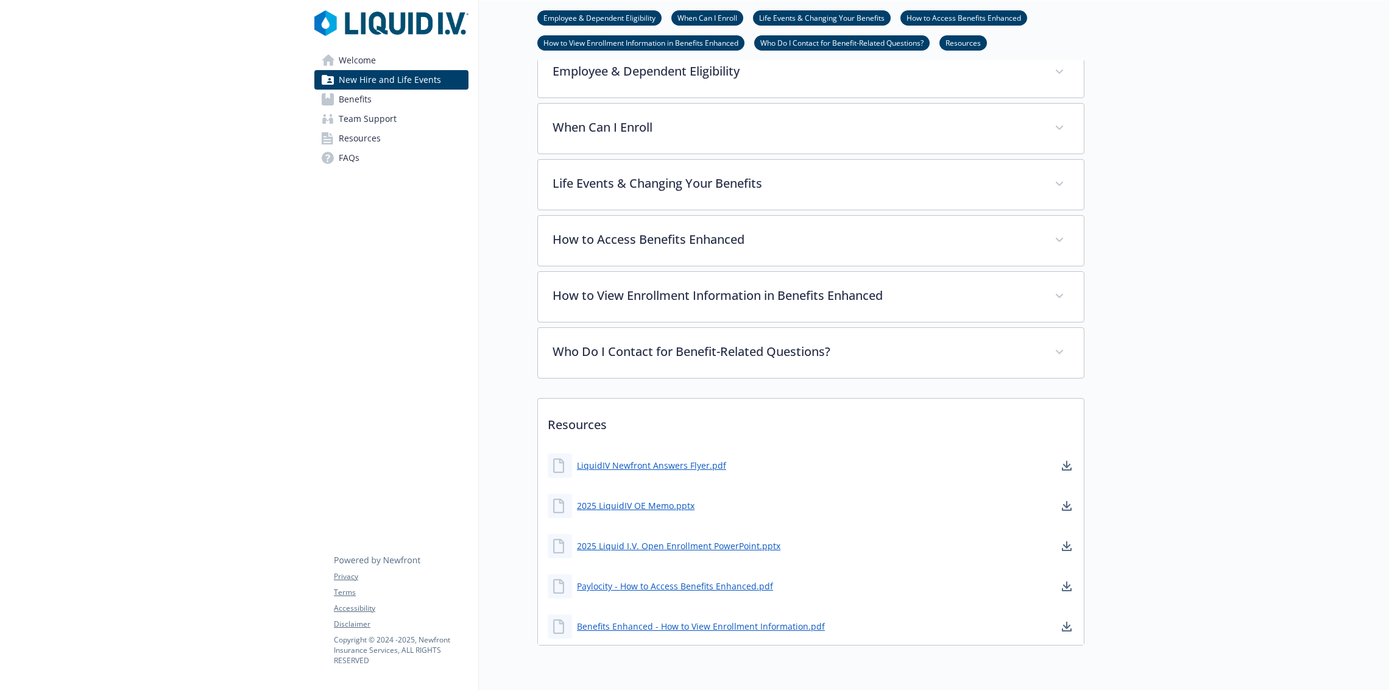
scroll to position [324, 12]
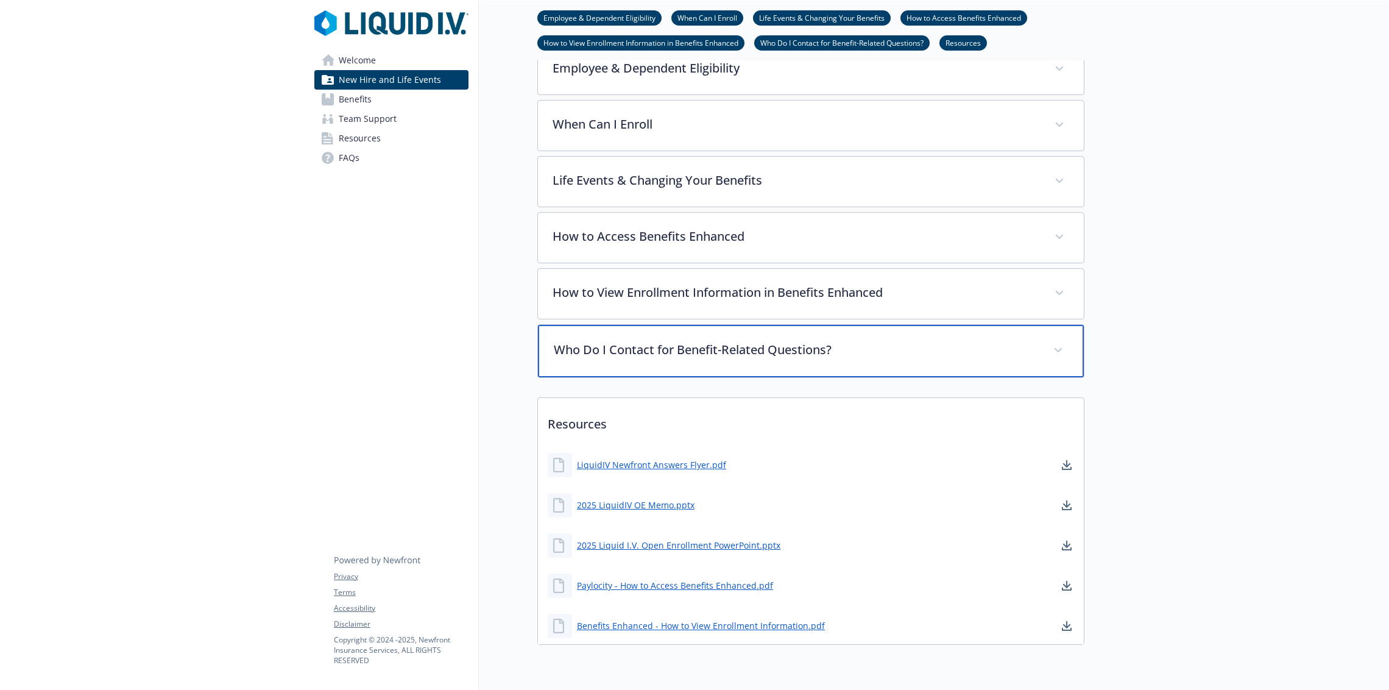
click at [692, 357] on div "Who Do I Contact for Benefit-Related Questions?" at bounding box center [811, 351] width 546 height 52
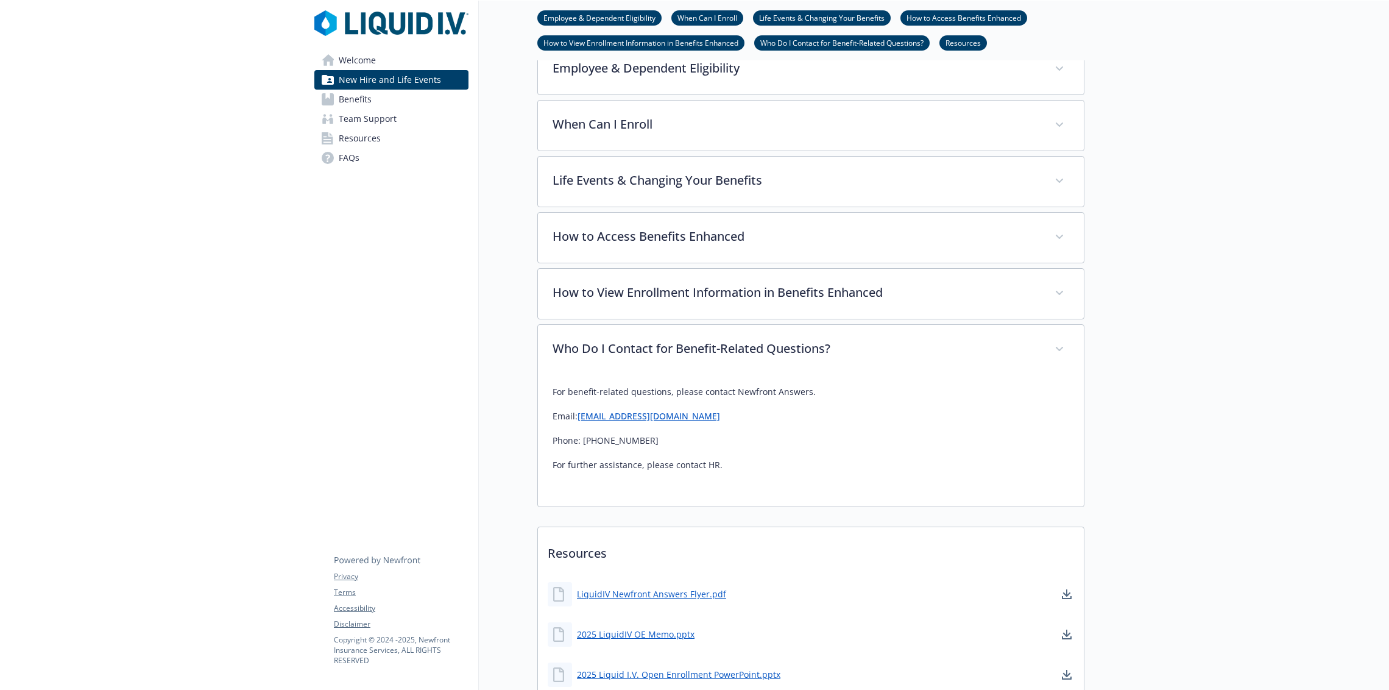
drag, startPoint x: 712, startPoint y: 414, endPoint x: 566, endPoint y: 417, distance: 146.3
click at [566, 417] on p "Email: [EMAIL_ADDRESS][DOMAIN_NAME]" at bounding box center [811, 416] width 517 height 15
copy link "[EMAIL_ADDRESS][DOMAIN_NAME]"
click at [489, 419] on div "New Hire and Life Events Employee & Dependent Eligibility When Can I Enroll Lif…" at bounding box center [782, 232] width 606 height 1111
click at [340, 64] on span "Welcome" at bounding box center [357, 60] width 37 height 19
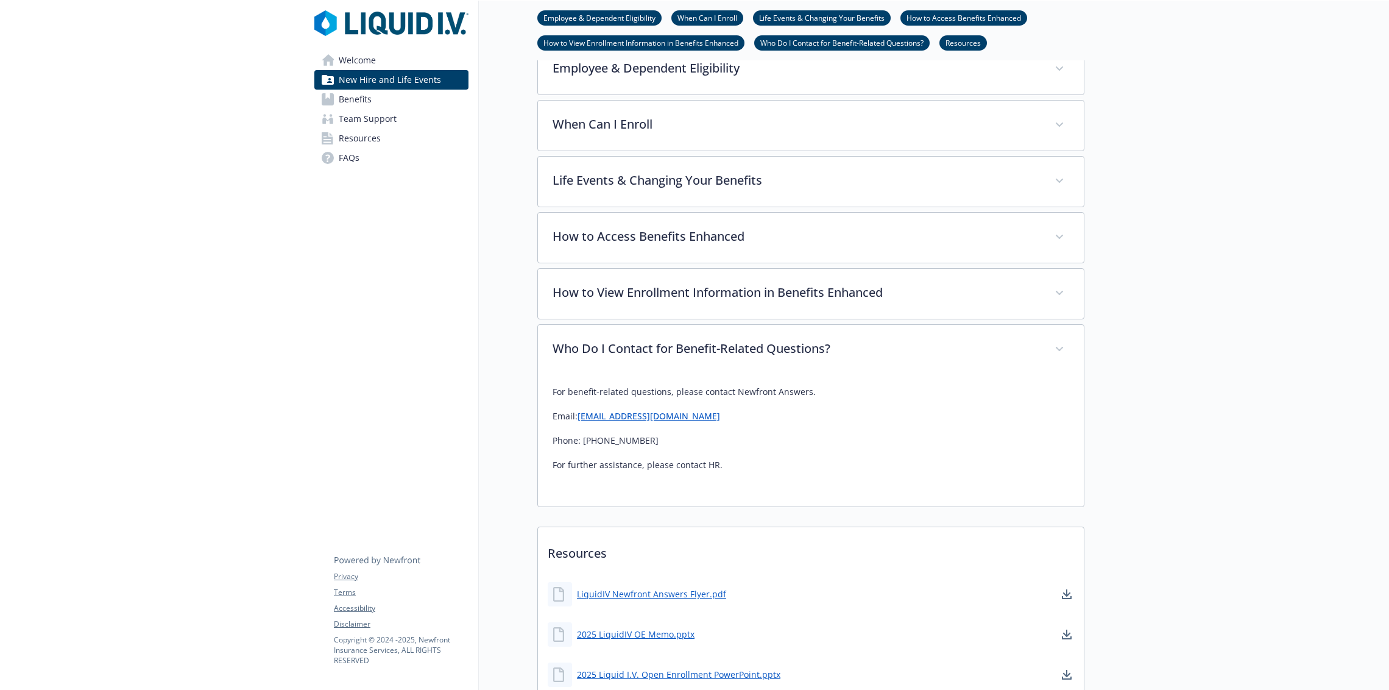
scroll to position [12, 12]
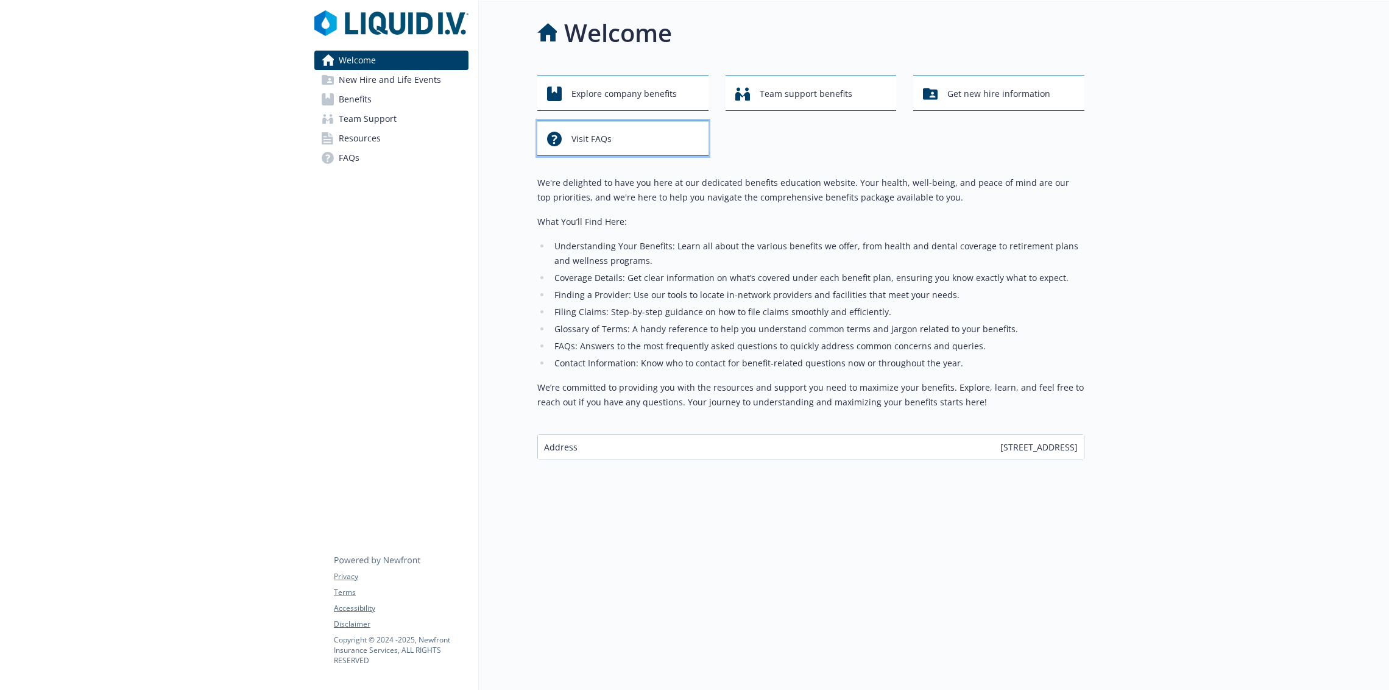
click at [579, 140] on button "Visit FAQs" at bounding box center [622, 138] width 171 height 35
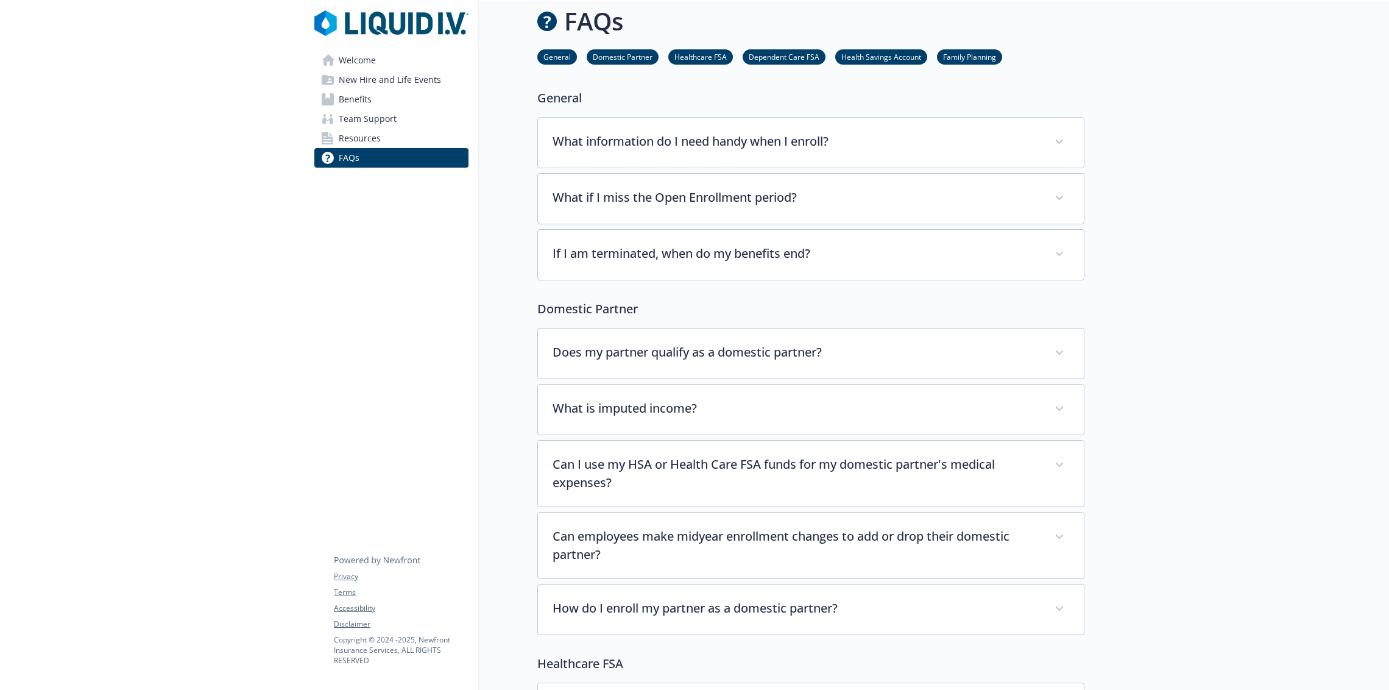
click at [403, 51] on link "Welcome" at bounding box center [391, 60] width 154 height 19
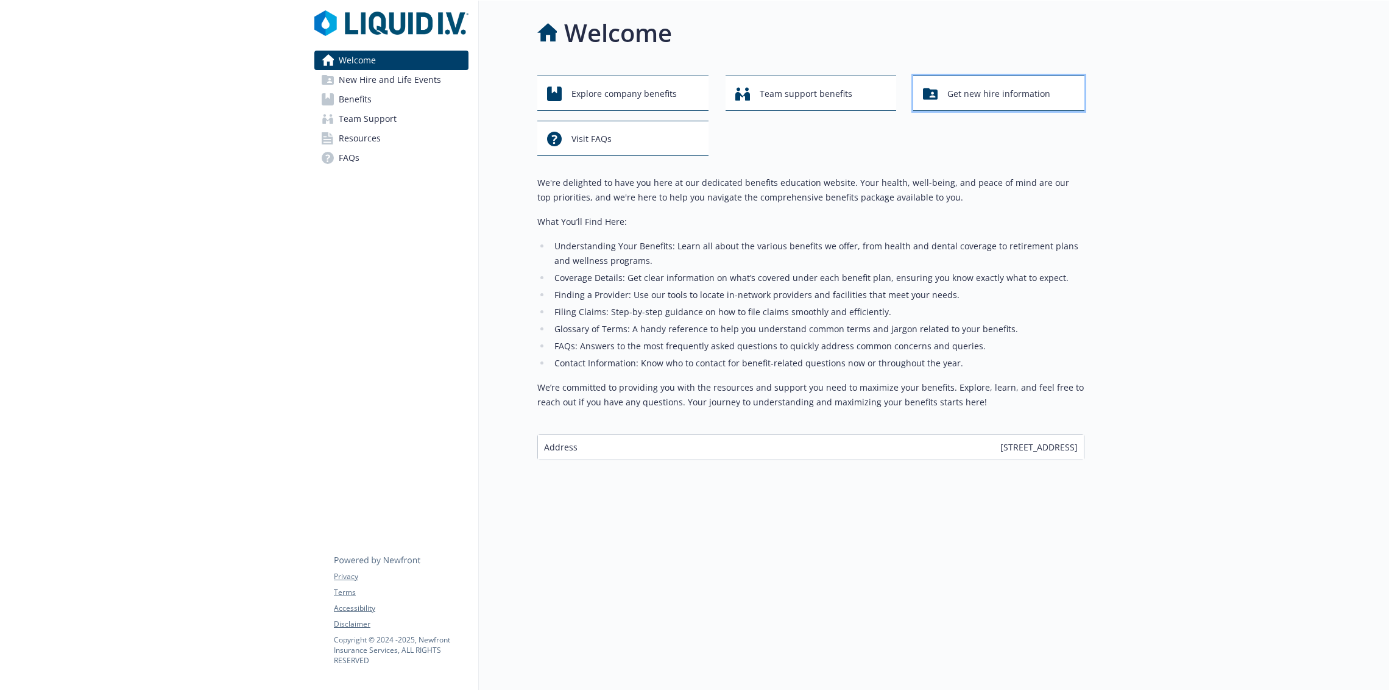
click at [931, 82] on div "Get new hire information" at bounding box center [1000, 93] width 155 height 23
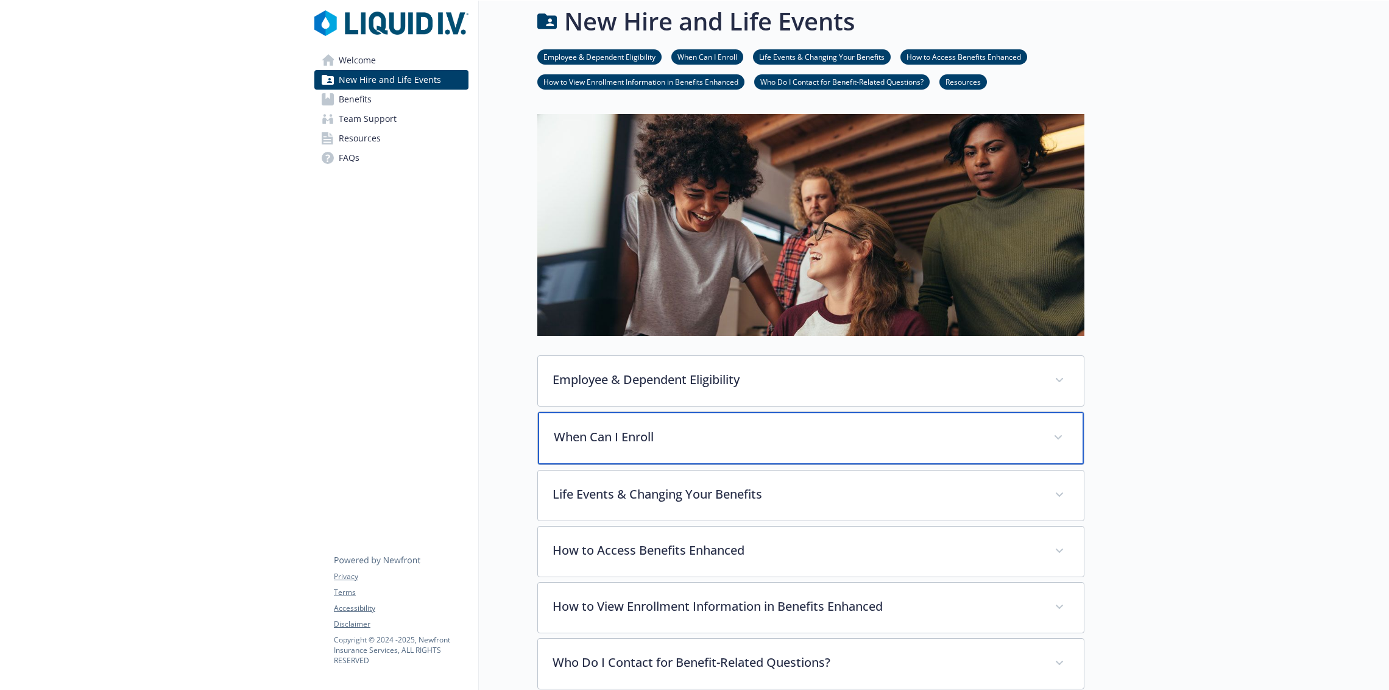
click at [665, 431] on p "When Can I Enroll" at bounding box center [796, 437] width 485 height 18
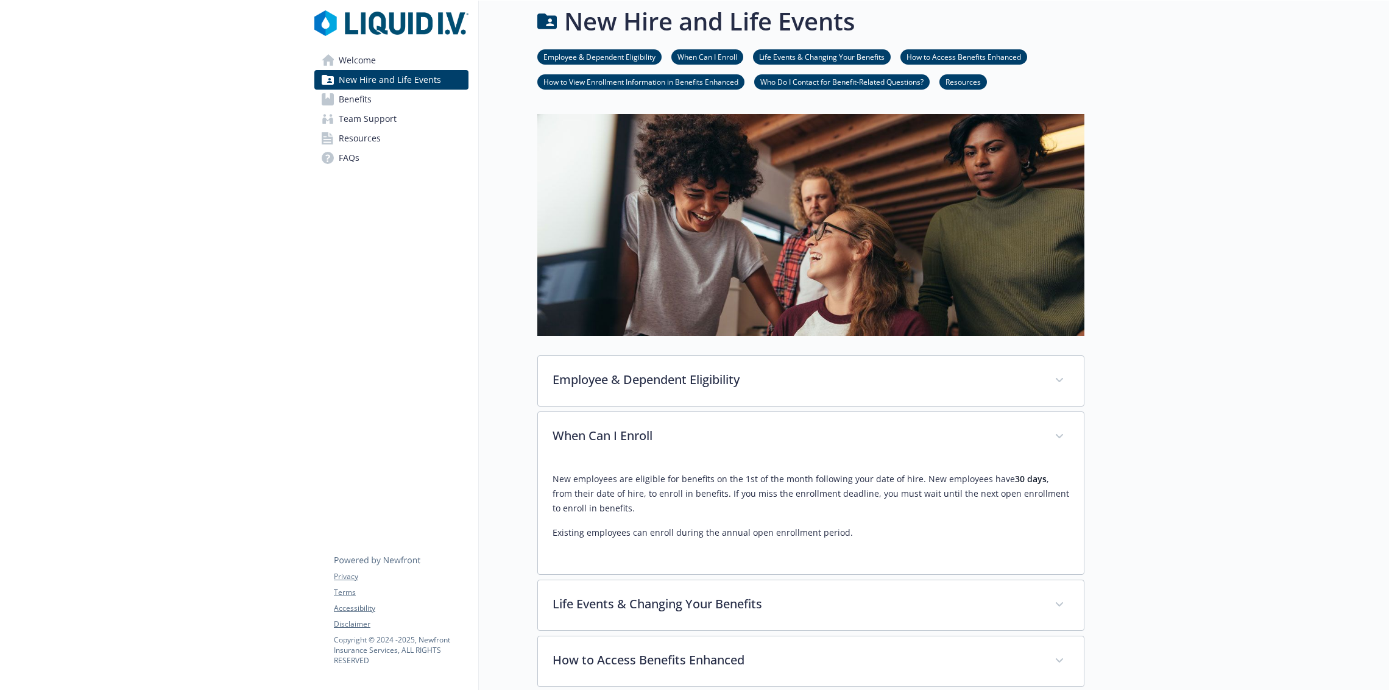
drag, startPoint x: 377, startPoint y: 180, endPoint x: 375, endPoint y: 166, distance: 14.1
click at [375, 171] on div "Welcome New Hire and Life Events Benefits Team Support Resources FAQs Privacy T…" at bounding box center [392, 570] width 174 height 1165
click at [357, 57] on span "Welcome" at bounding box center [357, 60] width 37 height 19
